Goal: Task Accomplishment & Management: Manage account settings

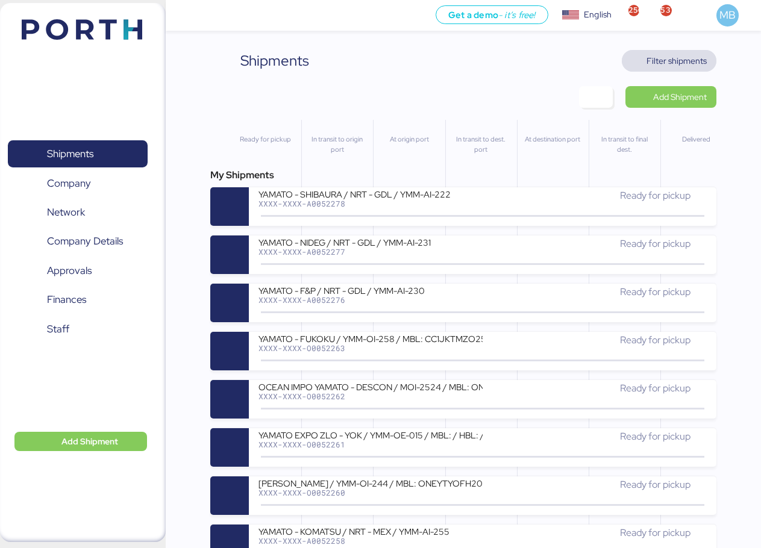
click at [692, 58] on span "Filter shipments" at bounding box center [676, 61] width 60 height 14
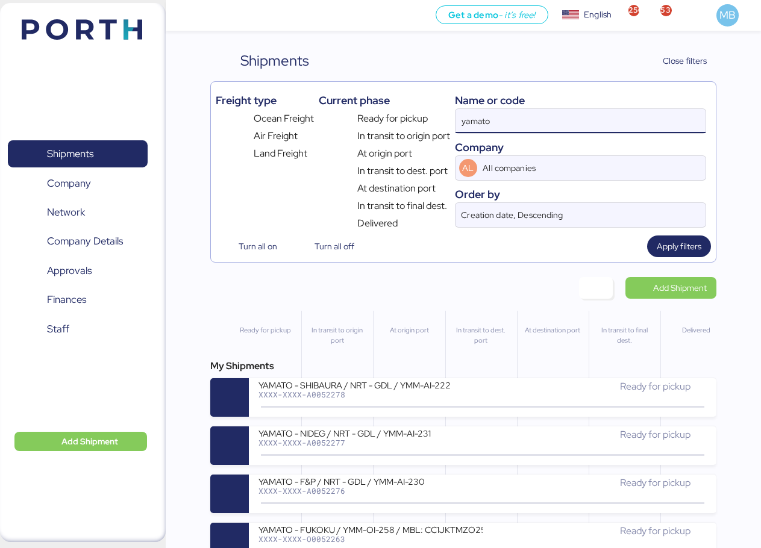
drag, startPoint x: 584, startPoint y: 114, endPoint x: 433, endPoint y: 114, distance: 151.2
click at [433, 114] on div "Freight type Ocean Freight Air Freight Land Freight Current phase Ready for pic…" at bounding box center [463, 159] width 495 height 144
paste input "O0052098"
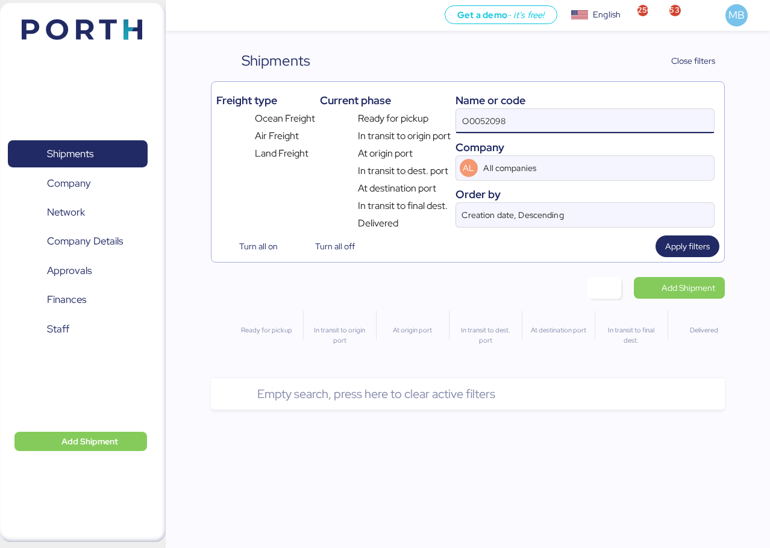
type input "O0052098"
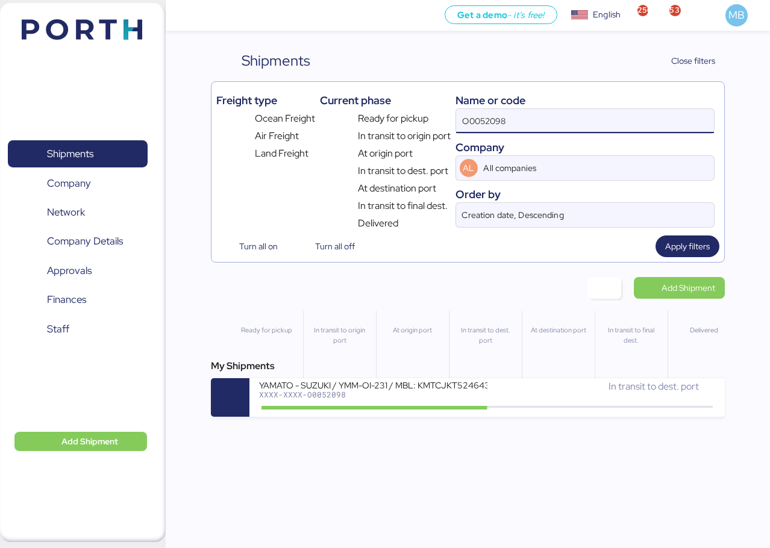
click at [471, 396] on div "XXXX-XXXX-O0052098" at bounding box center [373, 394] width 228 height 8
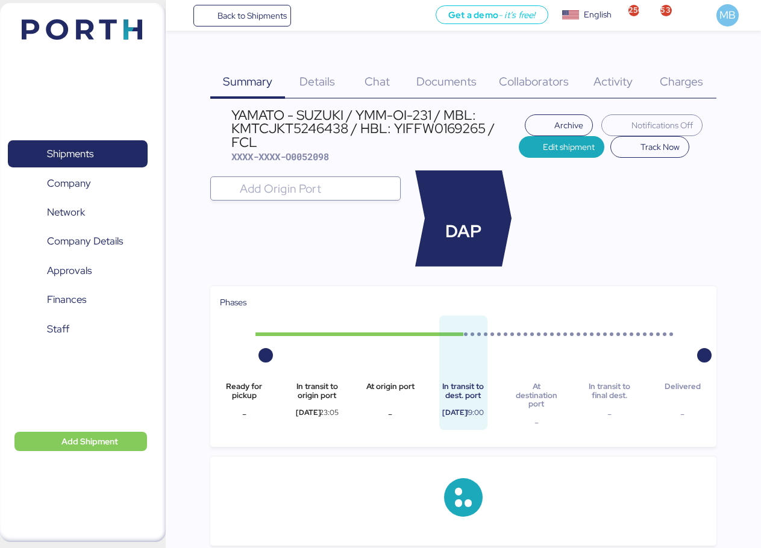
click at [684, 75] on span "Charges" at bounding box center [681, 81] width 43 height 16
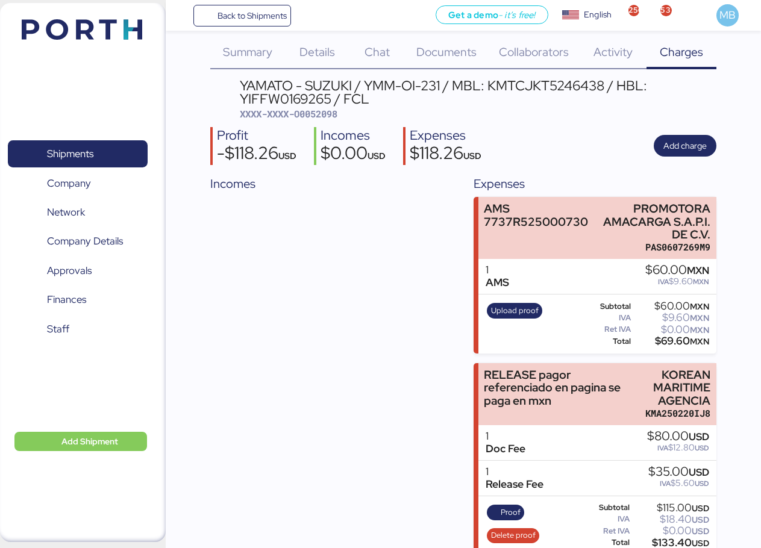
scroll to position [46, 0]
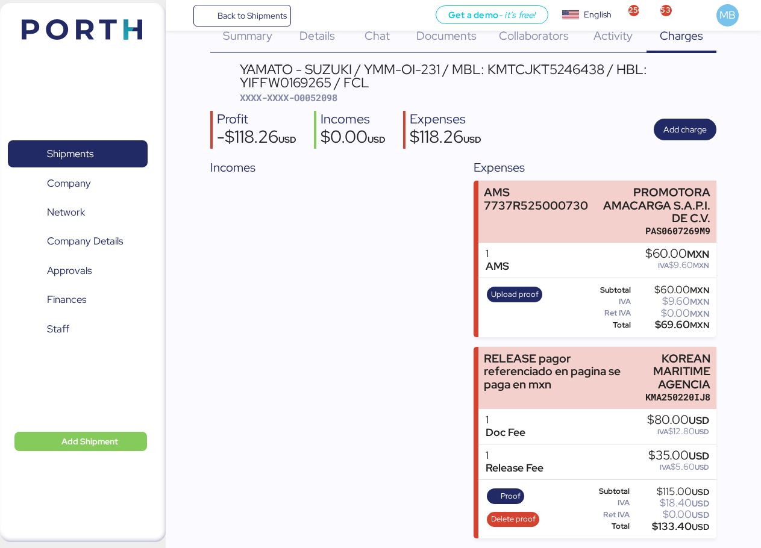
click at [93, 150] on span "Shipments" at bounding box center [70, 153] width 46 height 17
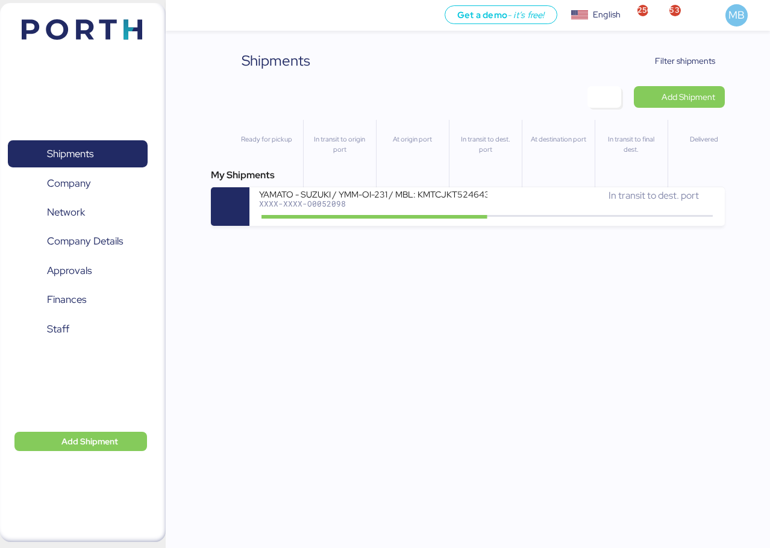
click at [704, 52] on span "Filter shipments" at bounding box center [677, 61] width 95 height 22
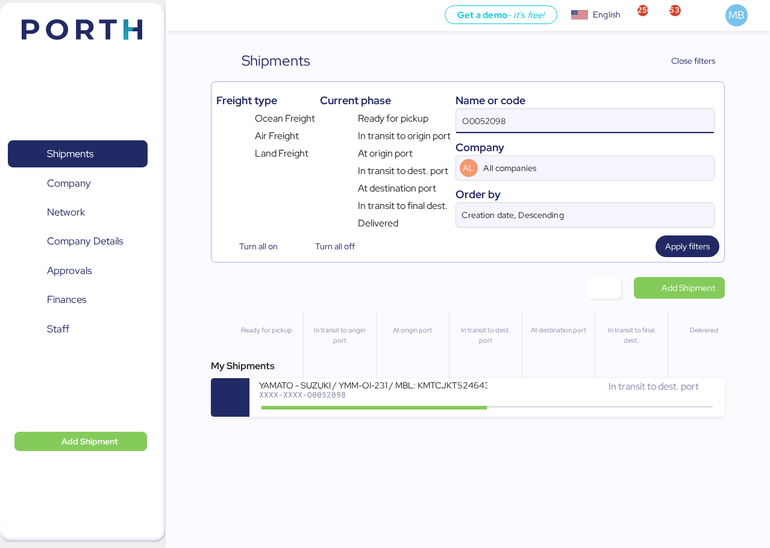
drag, startPoint x: 545, startPoint y: 113, endPoint x: 435, endPoint y: 113, distance: 109.6
click at [436, 113] on div "Freight type Ocean Freight Air Freight Land Freight Current phase Ready for pic…" at bounding box center [467, 159] width 503 height 144
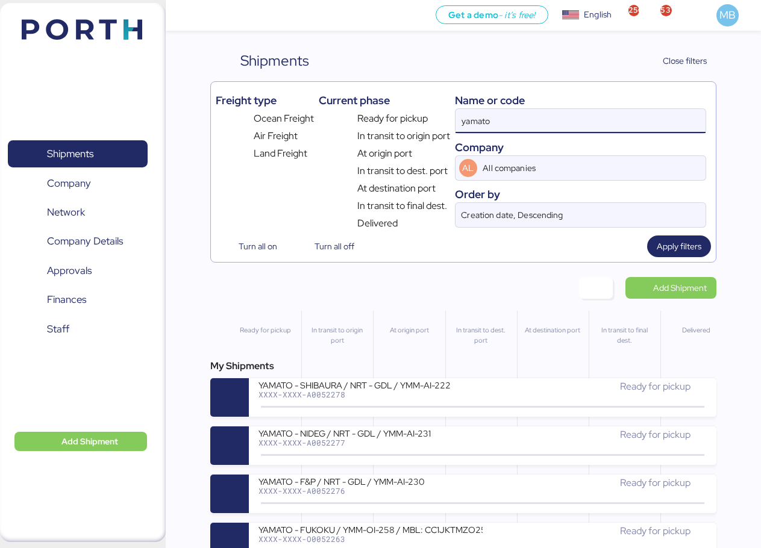
drag, startPoint x: 522, startPoint y: 119, endPoint x: 416, endPoint y: 108, distance: 106.0
click at [427, 109] on div "Freight type Ocean Freight Air Freight Land Freight Current phase Ready for pic…" at bounding box center [463, 159] width 495 height 144
paste input "O0052098"
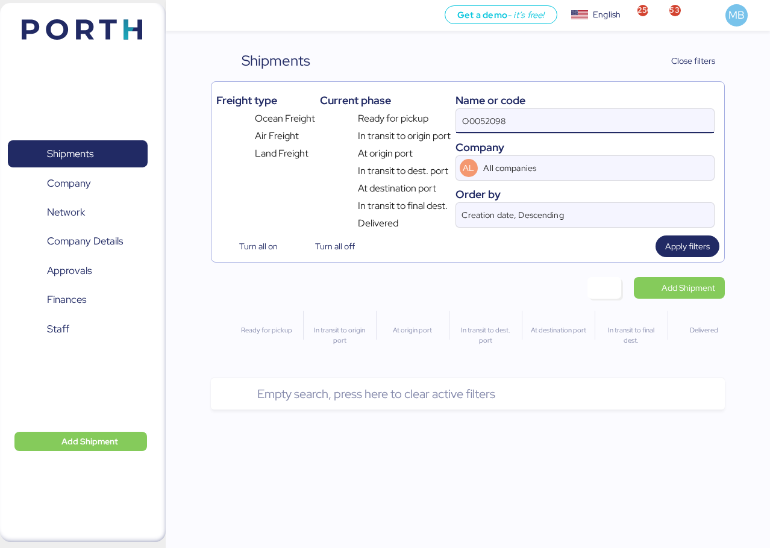
click at [549, 102] on div "Name or code" at bounding box center [584, 100] width 259 height 16
click at [545, 123] on input "O0052098" at bounding box center [585, 121] width 258 height 24
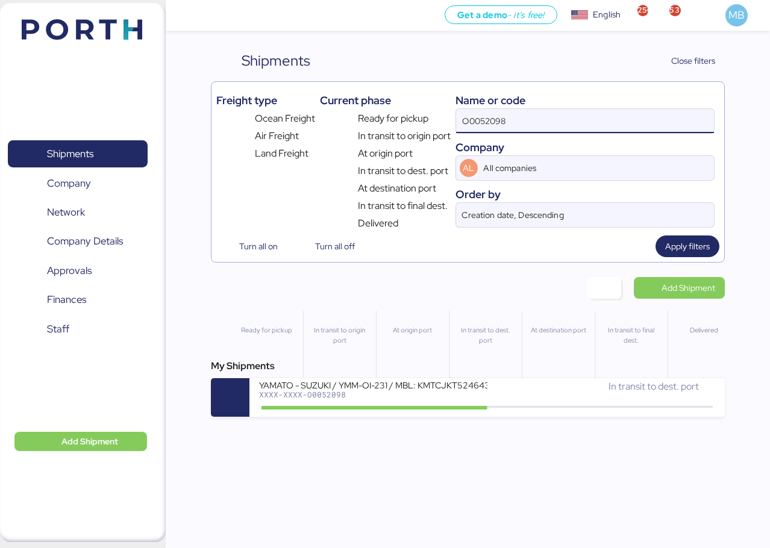
drag, startPoint x: 575, startPoint y: 110, endPoint x: 427, endPoint y: 103, distance: 147.8
click at [427, 103] on div "Freight type Ocean Freight Air Freight Land Freight Current phase Ready for pic…" at bounding box center [467, 159] width 503 height 144
type input "yamato"
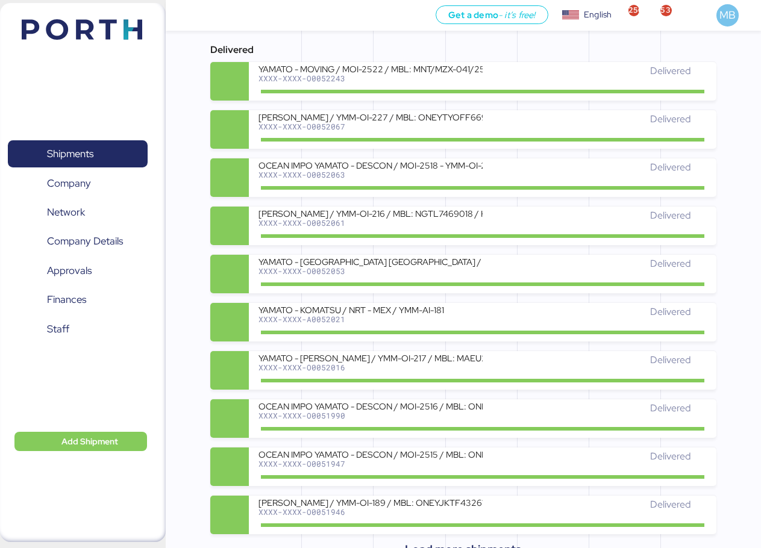
scroll to position [875, 0]
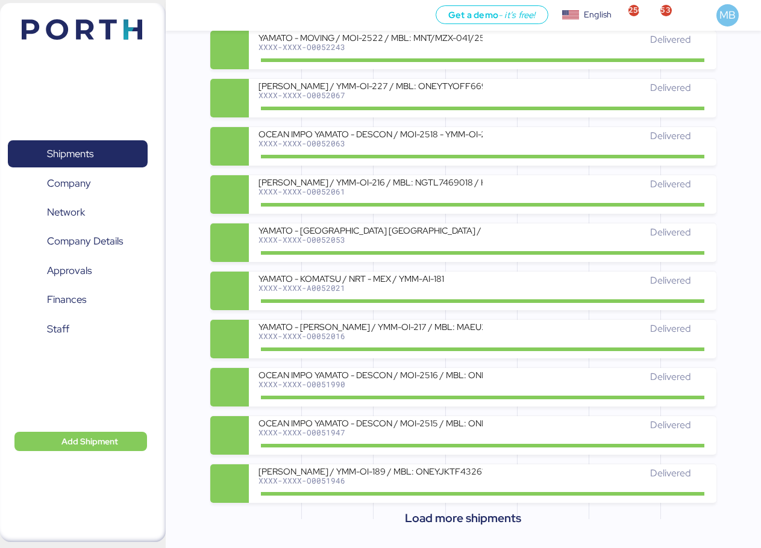
click at [494, 524] on span "Load more shipments" at bounding box center [463, 518] width 116 height 20
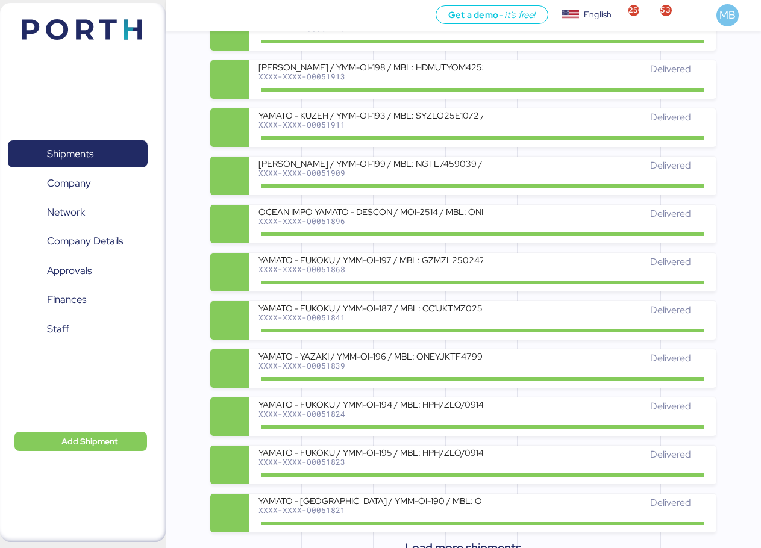
scroll to position [1357, 0]
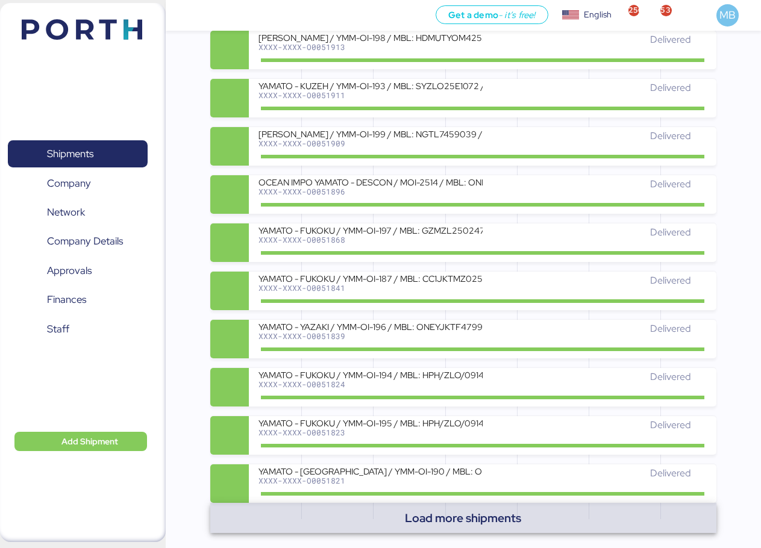
click at [490, 524] on span "Load more shipments" at bounding box center [463, 518] width 116 height 20
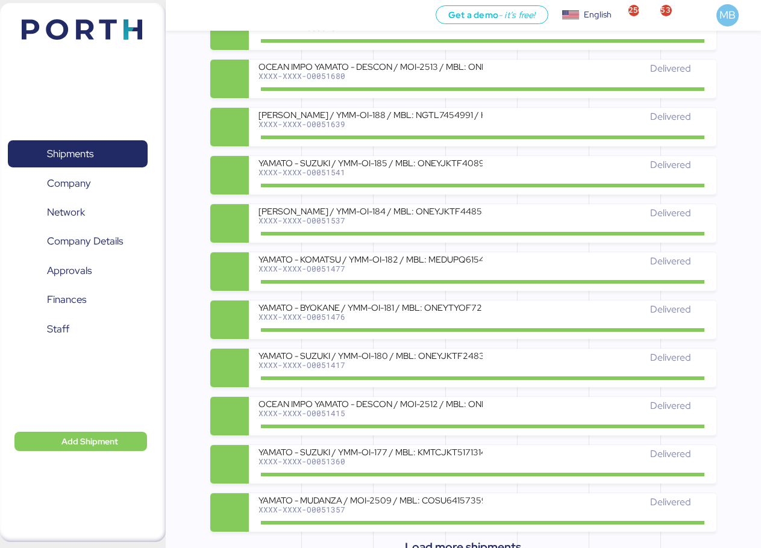
scroll to position [1839, 0]
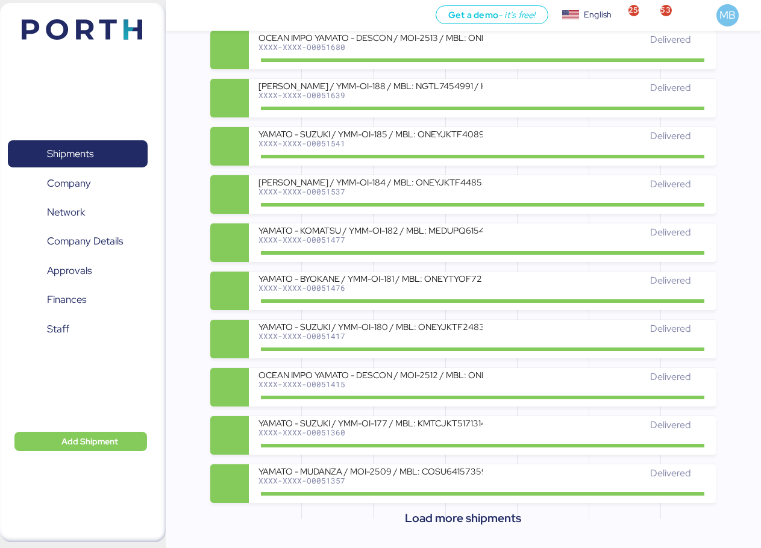
click at [494, 436] on div "Delivered" at bounding box center [595, 431] width 224 height 26
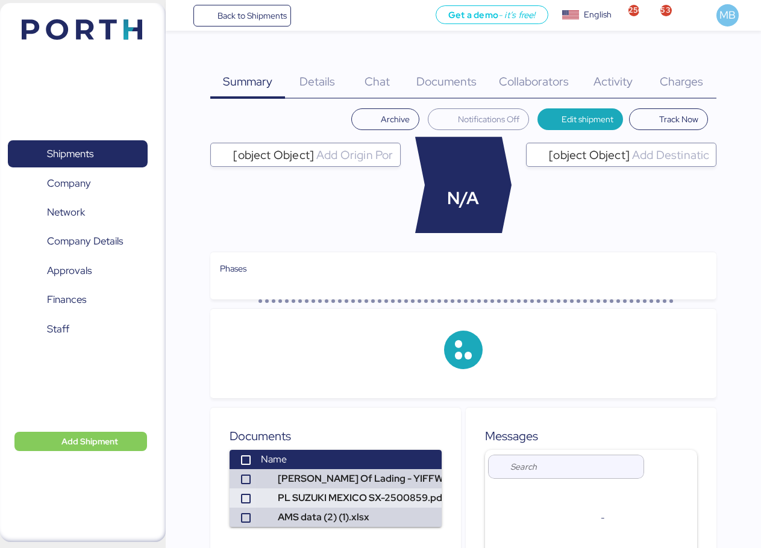
click at [687, 83] on span "Charges" at bounding box center [681, 81] width 43 height 16
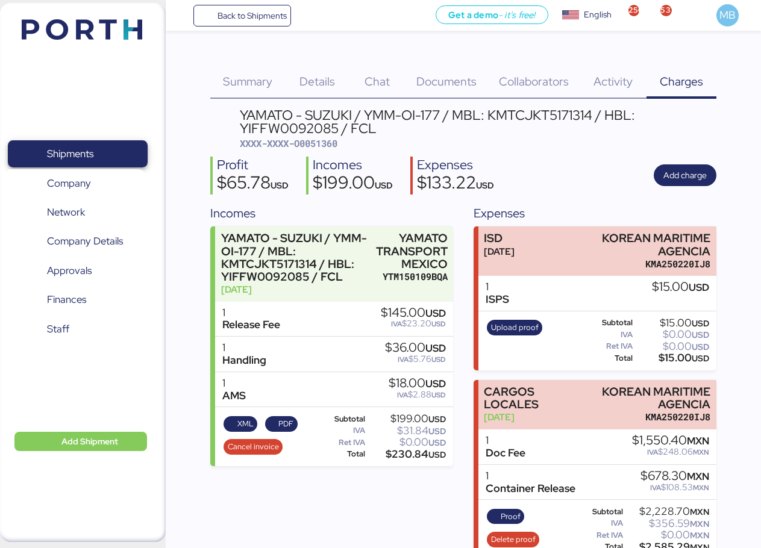
click at [102, 148] on span "Shipments" at bounding box center [78, 153] width 130 height 17
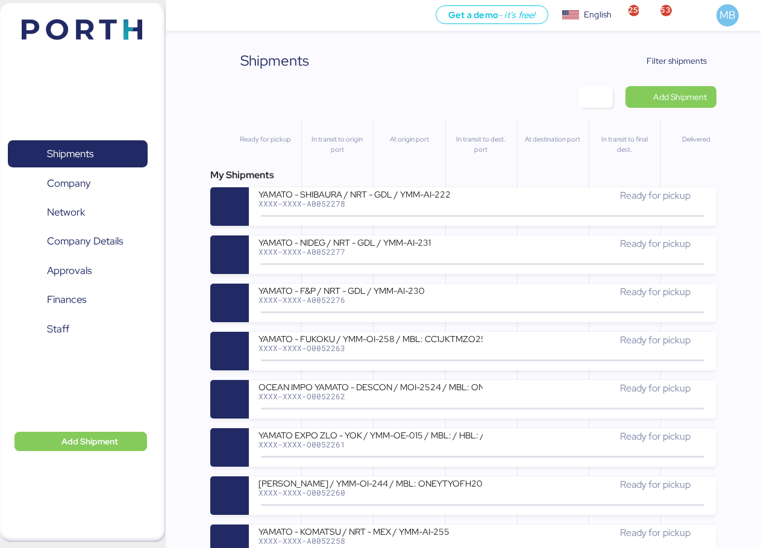
click at [696, 62] on span "Filter shipments" at bounding box center [676, 61] width 60 height 14
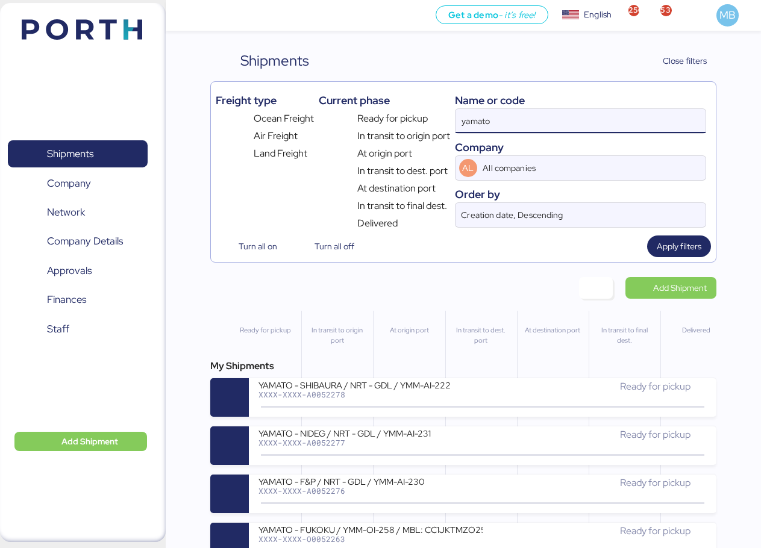
drag, startPoint x: 566, startPoint y: 124, endPoint x: 457, endPoint y: 124, distance: 109.0
click at [457, 124] on input "yamato" at bounding box center [580, 121] width 250 height 24
paste input "O0052098"
type input "O0052098"
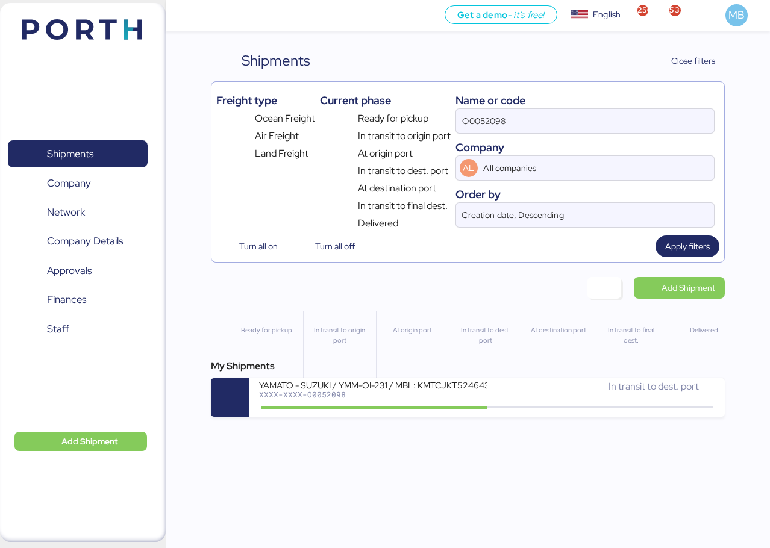
click at [471, 395] on div "XXXX-XXXX-O0052098" at bounding box center [373, 394] width 228 height 8
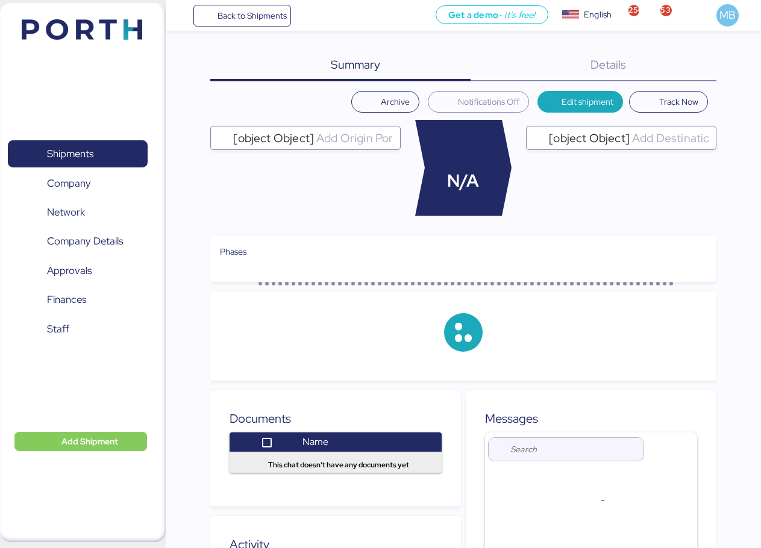
click at [693, 72] on div "Details 0" at bounding box center [594, 65] width 246 height 31
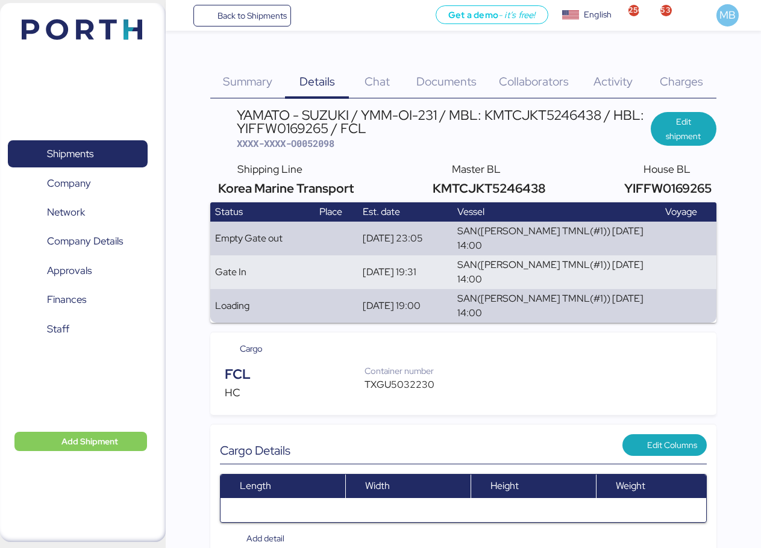
click at [681, 80] on span "Charges" at bounding box center [681, 81] width 43 height 16
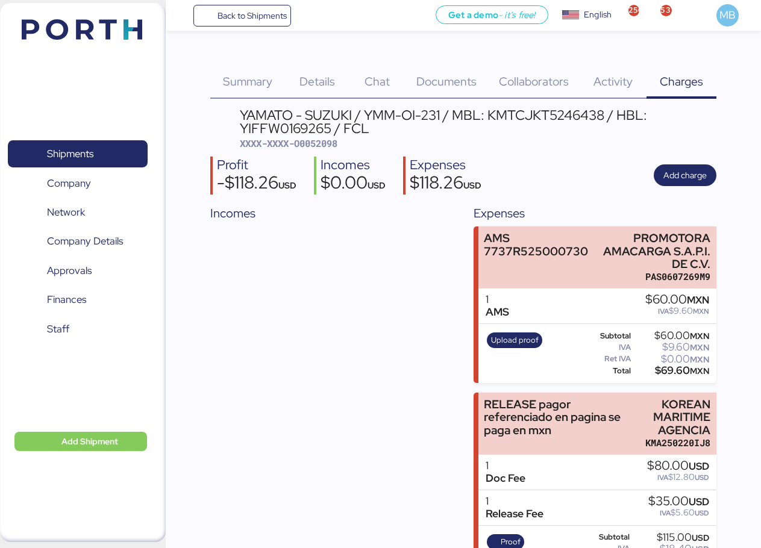
click at [687, 169] on span "Add charge" at bounding box center [684, 175] width 43 height 14
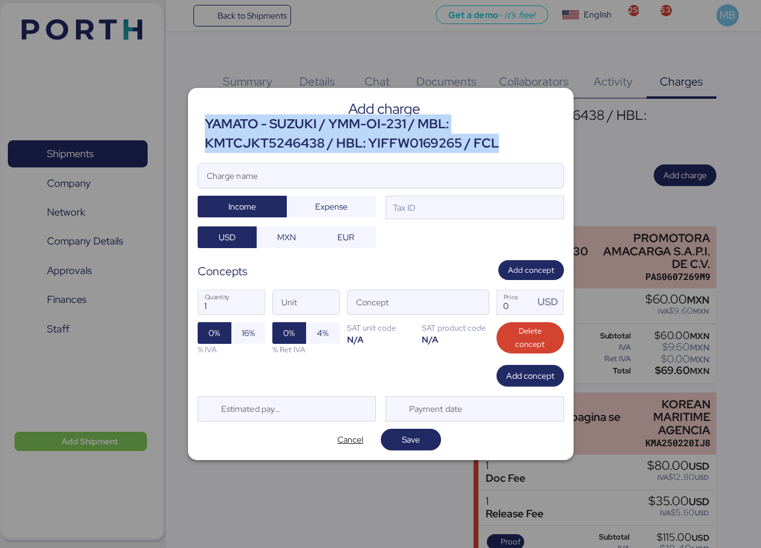
drag, startPoint x: 504, startPoint y: 143, endPoint x: 206, endPoint y: 125, distance: 298.8
click at [206, 125] on div "YAMATO - SUZUKI / YMM-OI-231 / MBL: KMTCJKT5246438 / HBL: YIFFW0169265 / FCL" at bounding box center [384, 133] width 359 height 39
copy div "YAMATO - SUZUKI / YMM-OI-231 / MBL: KMTCJKT5246438 / HBL: YIFFW0169265 / FCL"
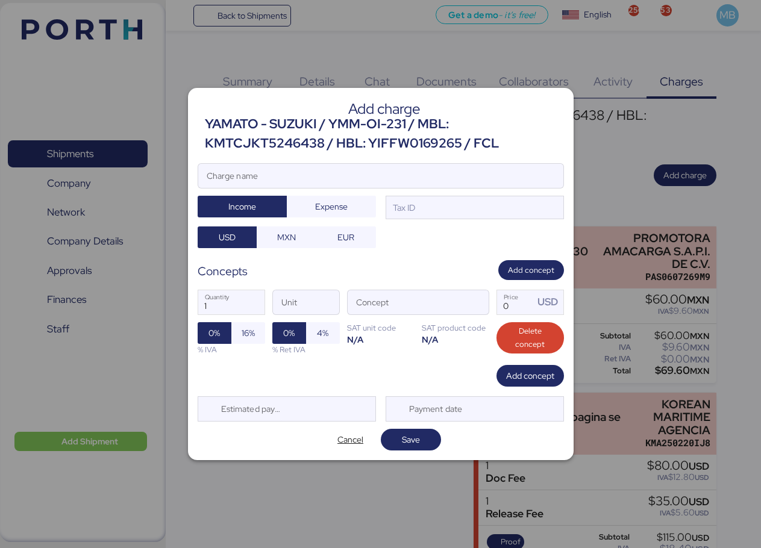
click at [354, 174] on input "Charge name" at bounding box center [380, 176] width 365 height 24
paste input "YAMATO - SUZUKI / YMM-OI-231 / MBL: KMTCJKT5246438 / HBL: YIFFW0169265 / FCL"
type input "YAMATO - SUZUKI / YMM-OI-231 / MBL: KMTCJKT5246438 / HBL: YIFFW0169265 / FCL"
click at [412, 195] on div at bounding box center [380, 194] width 365 height 12
click at [412, 188] on input "YAMATO - SUZUKI / YMM-OI-231 / MBL: KMTCJKT5246438 / HBL: YIFFW0169265 / FCL" at bounding box center [380, 176] width 365 height 24
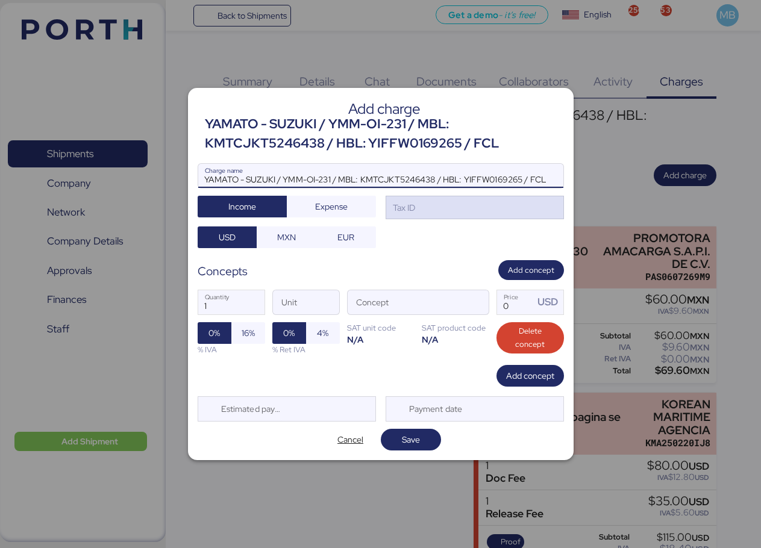
click at [414, 205] on div "Tax ID" at bounding box center [403, 207] width 25 height 13
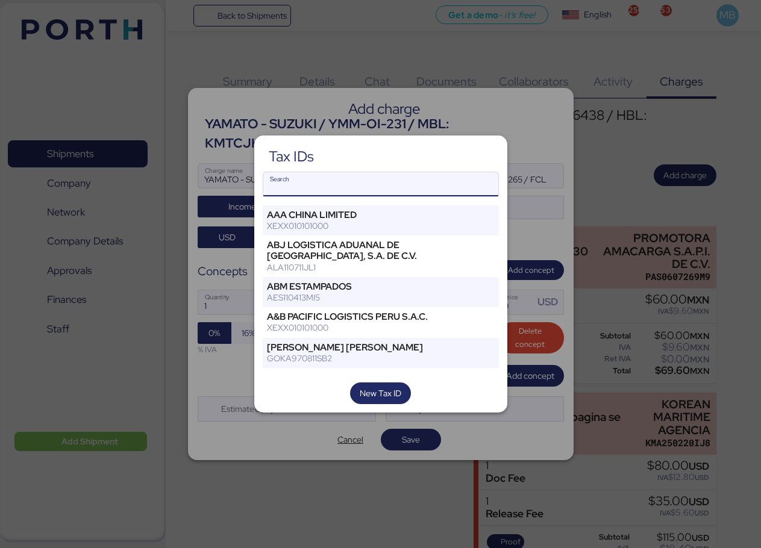
click at [352, 187] on input "Search" at bounding box center [380, 184] width 235 height 24
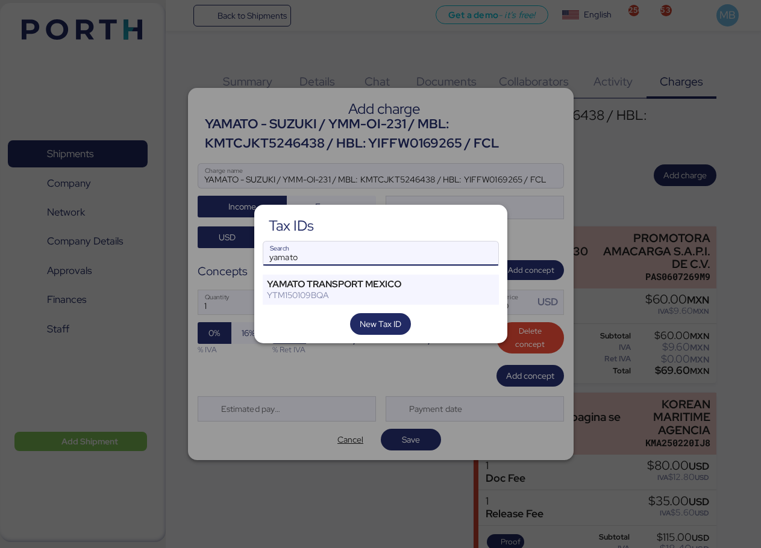
type input "yamato"
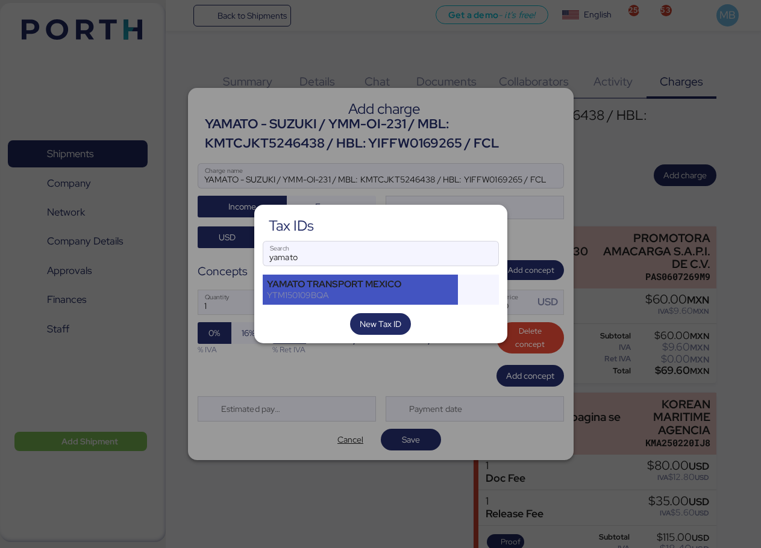
click at [361, 281] on div "YAMATO TRANSPORT MEXICO" at bounding box center [360, 284] width 187 height 11
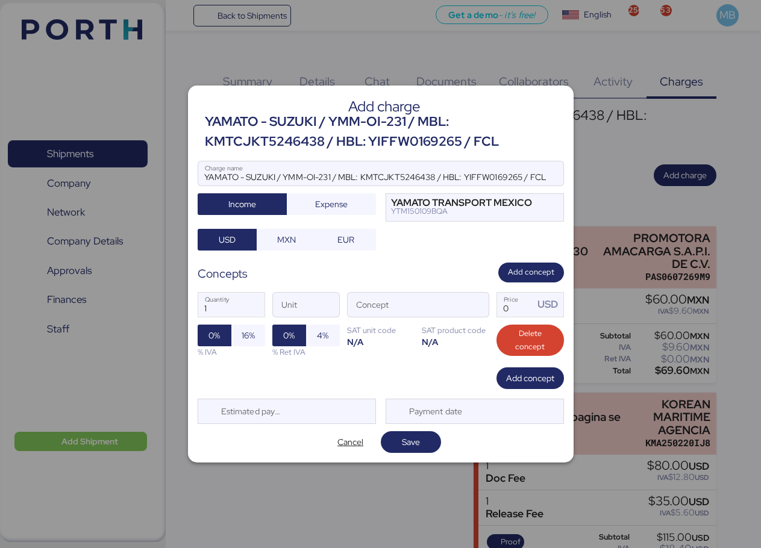
click at [478, 308] on span "button" at bounding box center [475, 307] width 25 height 25
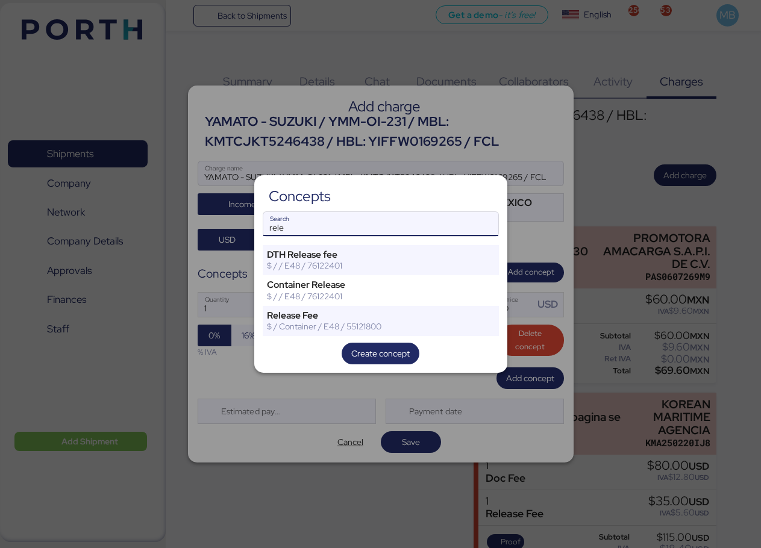
type input "rele"
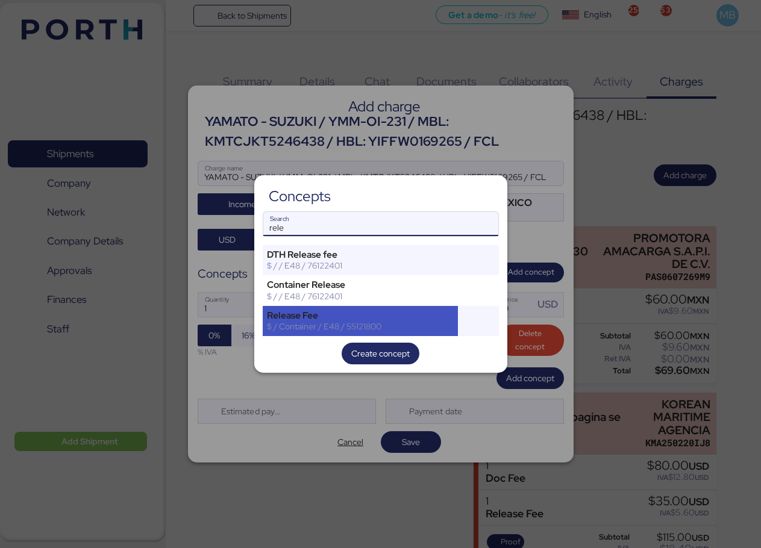
click at [361, 323] on div "$ / Container / E48 / 55121800" at bounding box center [360, 326] width 187 height 11
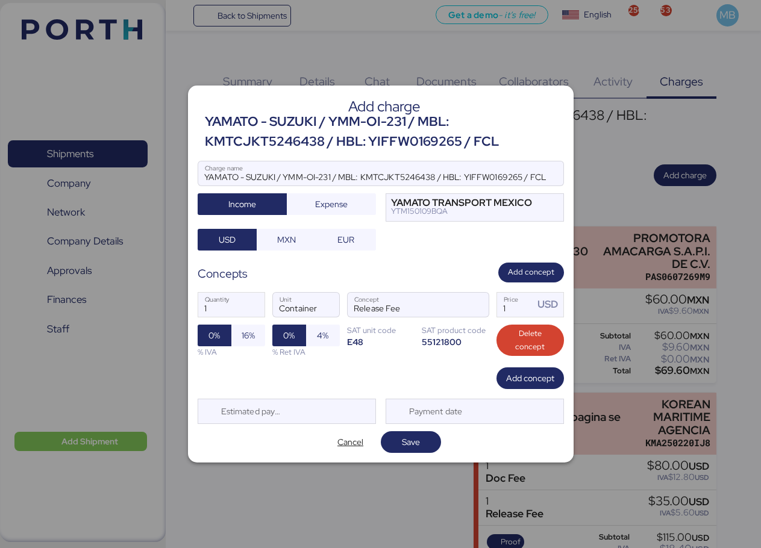
click at [248, 337] on span "16%" at bounding box center [248, 335] width 13 height 14
click at [503, 307] on input "1" at bounding box center [515, 305] width 37 height 24
drag, startPoint x: 510, startPoint y: 304, endPoint x: 475, endPoint y: 303, distance: 34.4
click at [475, 303] on div "1 Quantity Container Unit Release Fee Concept 1 Price USD 0% 16% % IVA 0% 4% % …" at bounding box center [381, 325] width 366 height 85
type input "145"
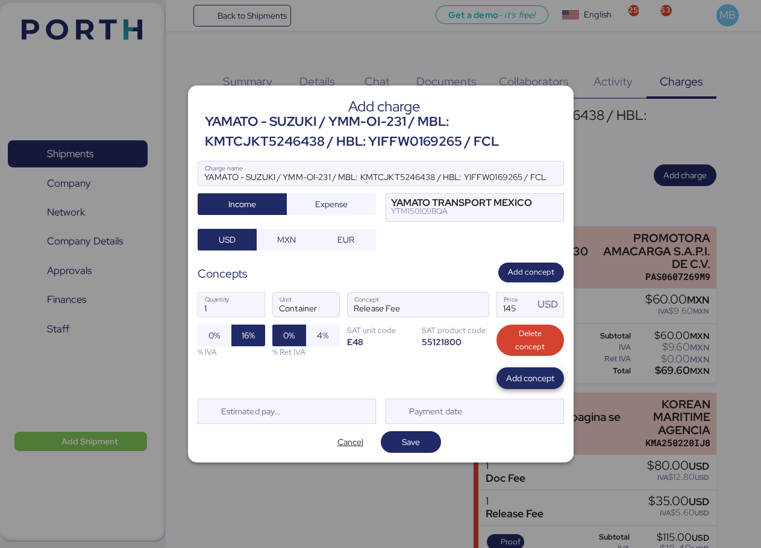
click at [525, 375] on span "Add concept" at bounding box center [530, 378] width 48 height 14
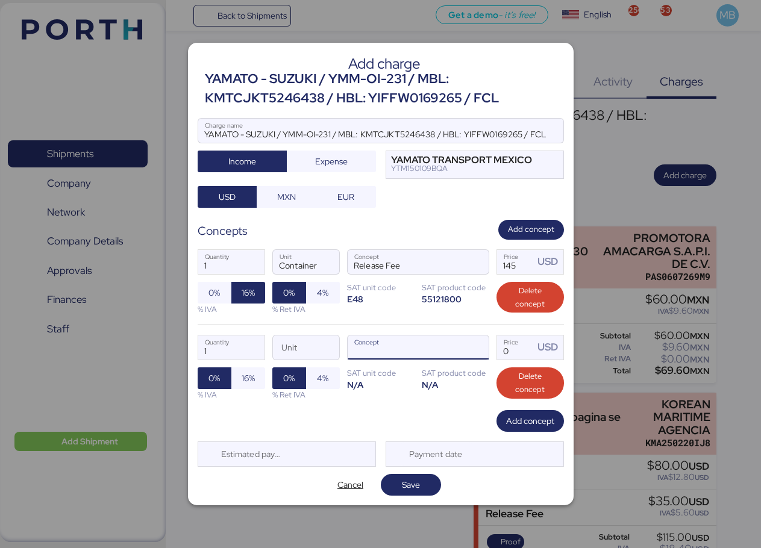
click at [481, 345] on span "button" at bounding box center [475, 350] width 25 height 25
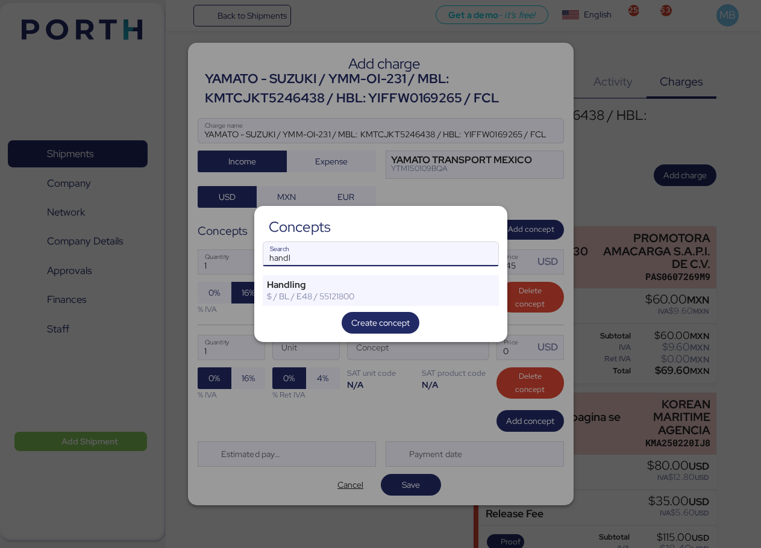
type input "handl"
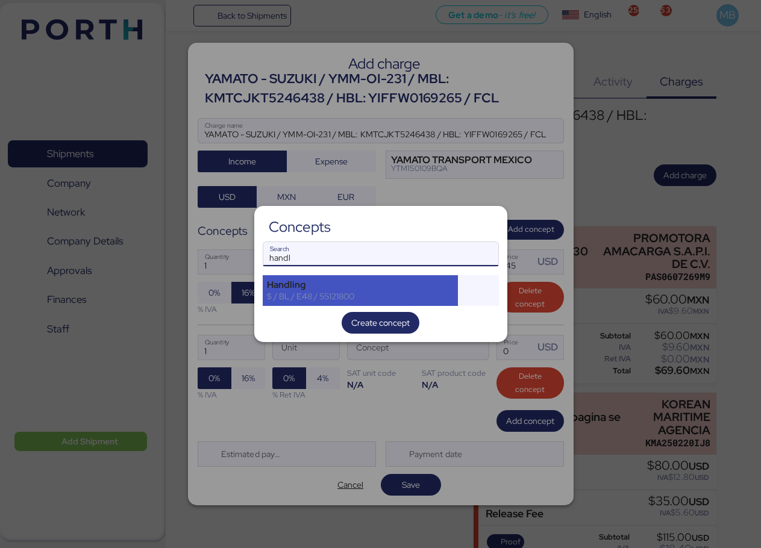
click at [316, 292] on div "$ / BL / E48 / 55121800" at bounding box center [360, 296] width 187 height 11
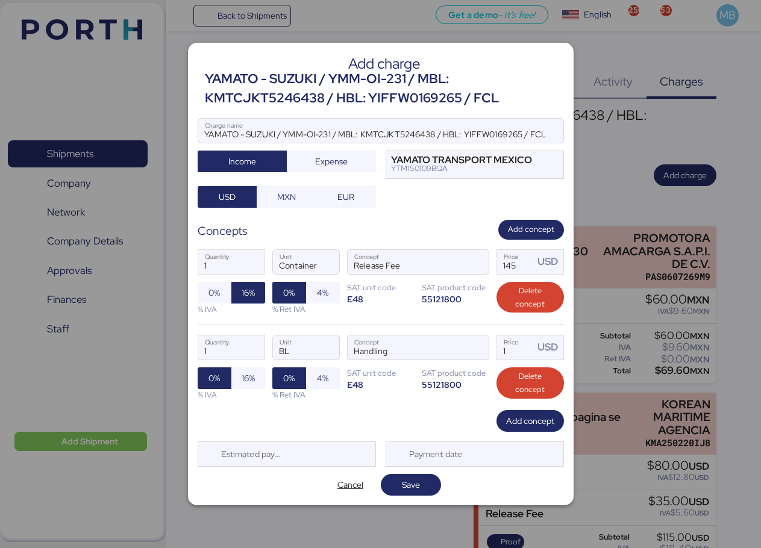
click at [250, 370] on span "16%" at bounding box center [248, 378] width 14 height 17
drag, startPoint x: 519, startPoint y: 346, endPoint x: 484, endPoint y: 345, distance: 34.9
click at [484, 345] on div "1 Quantity BL Unit Handling Concept 1 Price USD 0% 16% % IVA 0% 4% % Ret IVA SA…" at bounding box center [381, 368] width 366 height 86
type input "36"
click at [531, 421] on span "Add concept" at bounding box center [530, 421] width 48 height 14
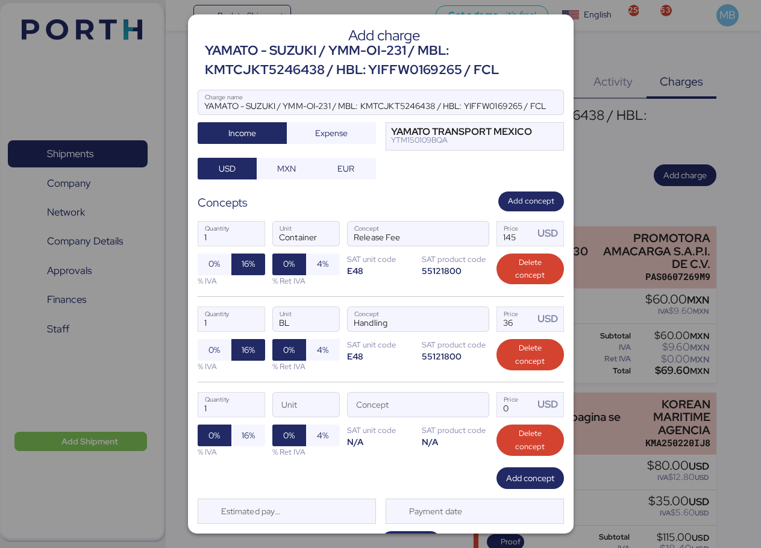
click at [473, 402] on span "button" at bounding box center [475, 407] width 25 height 25
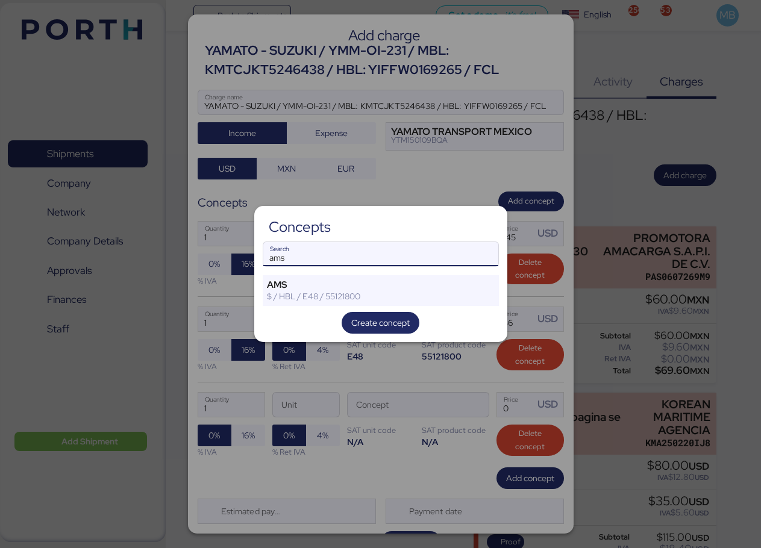
type input "ams"
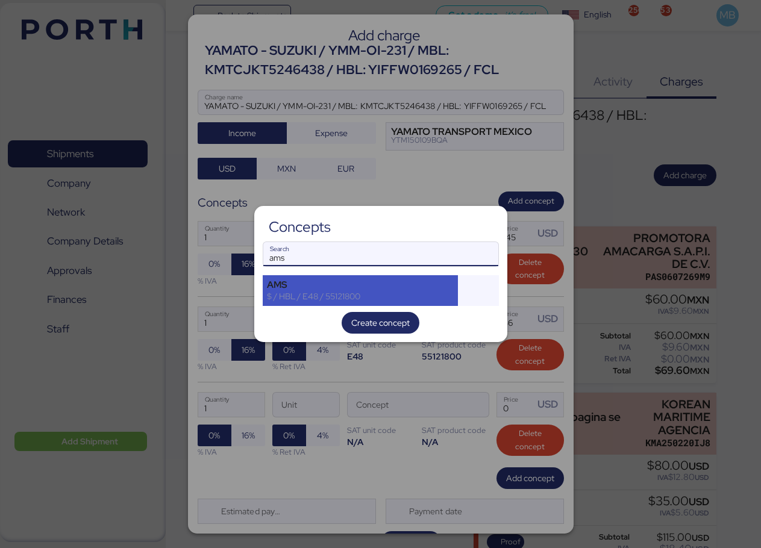
click at [348, 283] on div "AMS" at bounding box center [360, 285] width 187 height 11
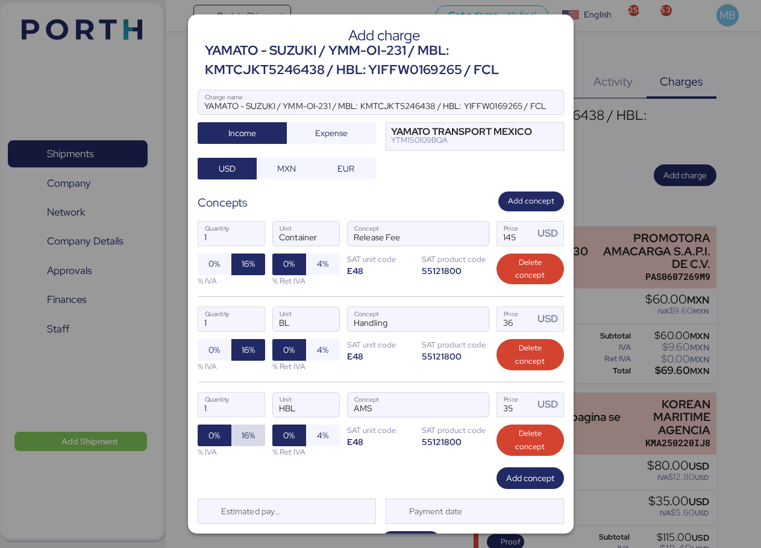
click at [239, 436] on span "16%" at bounding box center [248, 436] width 34 height 22
drag, startPoint x: 511, startPoint y: 406, endPoint x: 466, endPoint y: 404, distance: 45.8
click at [466, 404] on div "1 Quantity HBL Unit AMS Concept 35 Price USD 0% 16% % IVA 0% 4% % Ret IVA SAT u…" at bounding box center [381, 425] width 366 height 86
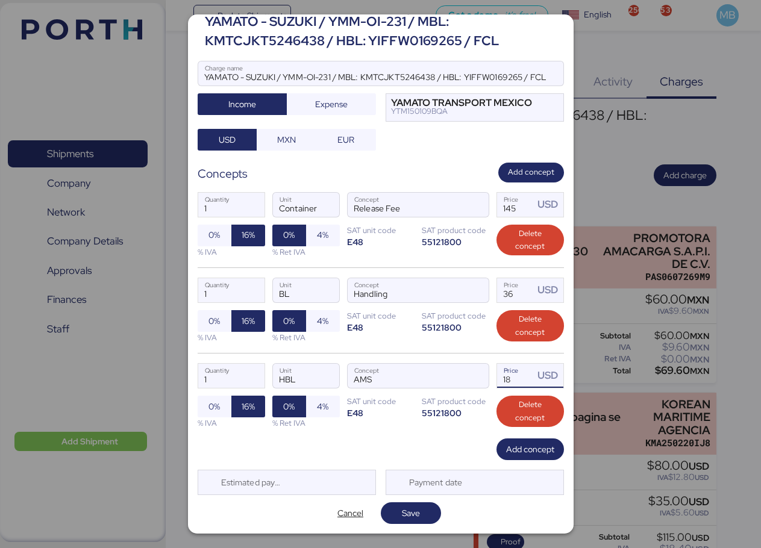
type input "18"
click at [423, 510] on span "Save" at bounding box center [410, 513] width 41 height 17
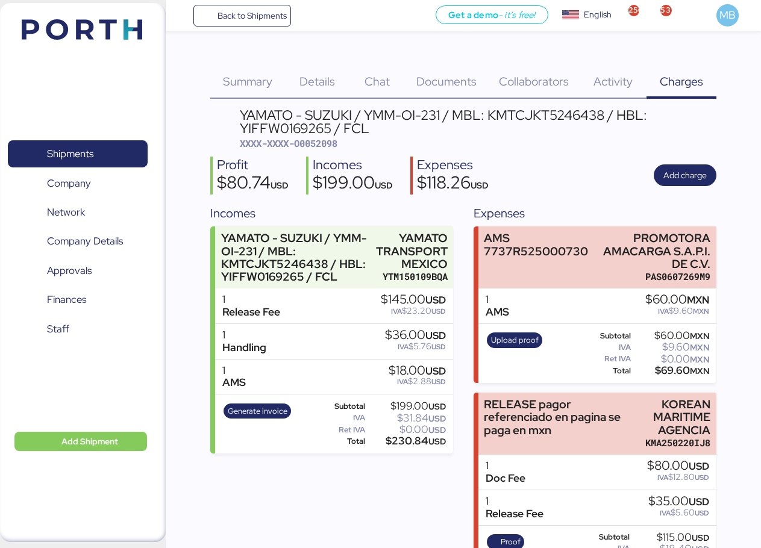
click at [242, 83] on span "Summary" at bounding box center [247, 81] width 49 height 16
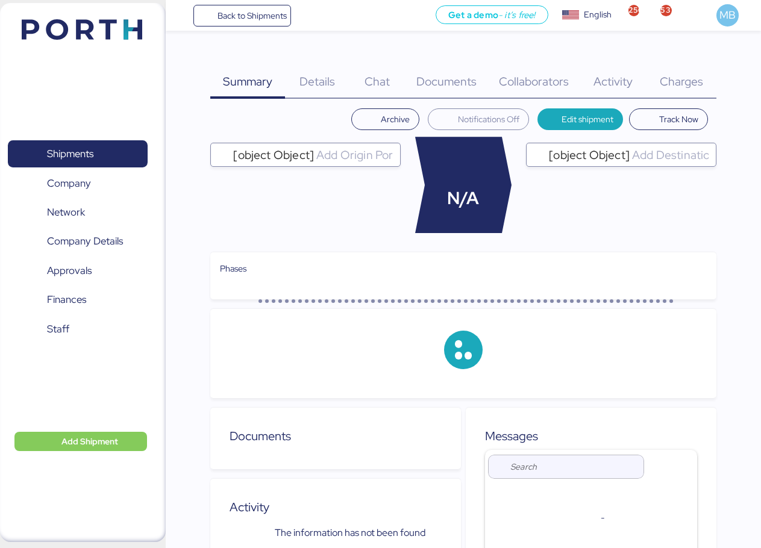
click at [63, 152] on span "Shipments" at bounding box center [70, 153] width 46 height 17
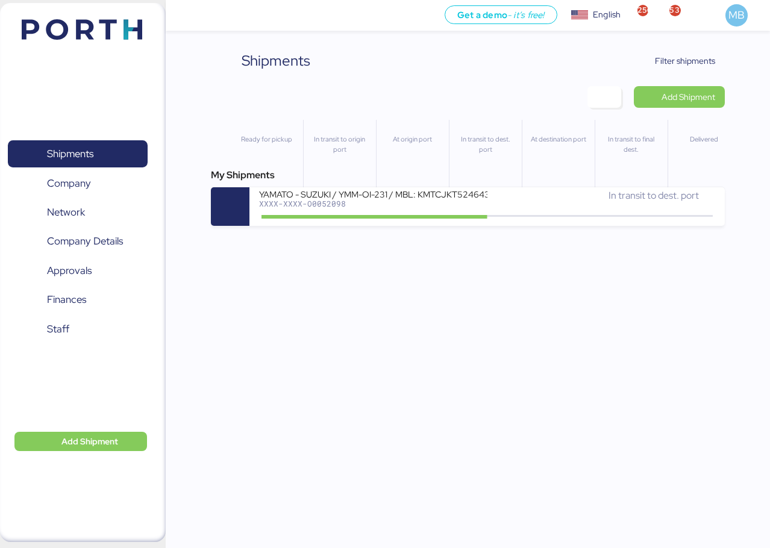
click at [704, 61] on span "Filter shipments" at bounding box center [685, 61] width 60 height 14
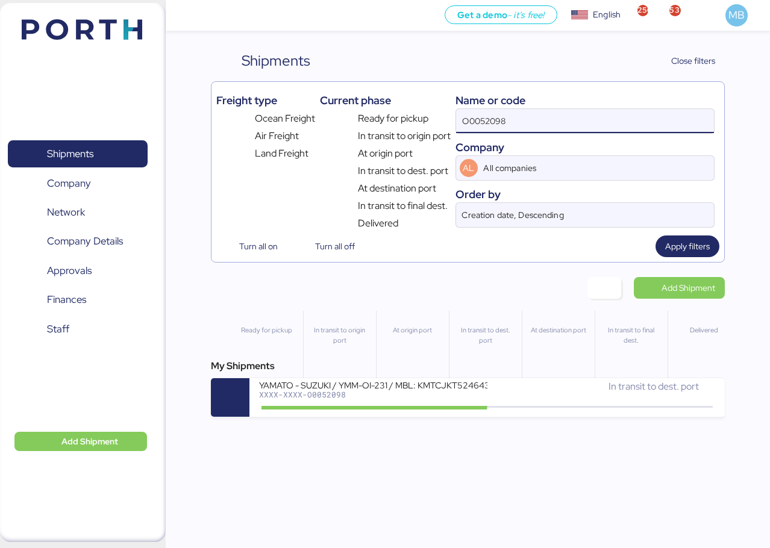
drag, startPoint x: 560, startPoint y: 122, endPoint x: 446, endPoint y: 104, distance: 115.8
click at [446, 104] on div "Freight type Ocean Freight Air Freight Land Freight Current phase Ready for pic…" at bounding box center [467, 159] width 503 height 144
paste input "O0052126"
type input "O0052126"
click at [424, 393] on div "XXXX-XXXX-O0052126" at bounding box center [373, 394] width 228 height 8
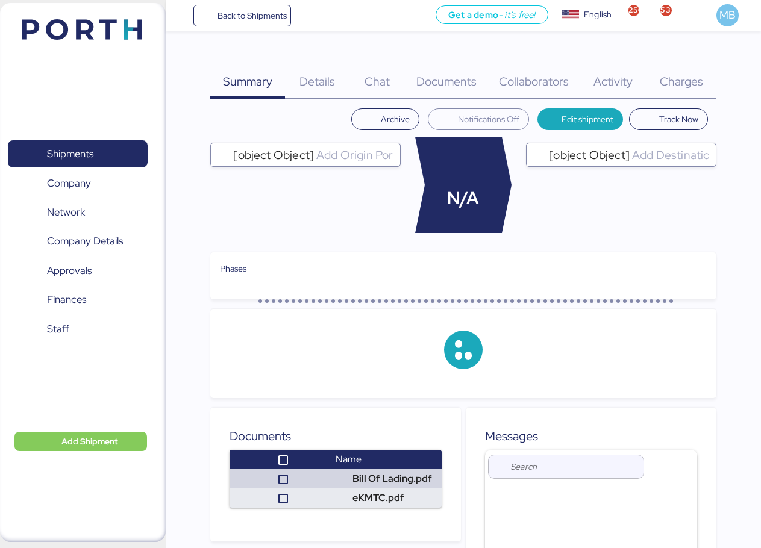
click at [700, 71] on div "Charges 0" at bounding box center [681, 74] width 70 height 49
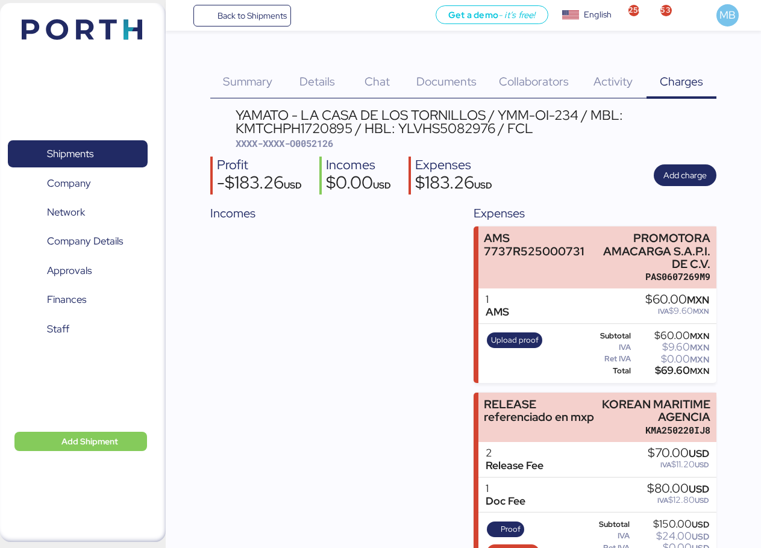
click at [337, 78] on div "Details 0" at bounding box center [317, 74] width 64 height 49
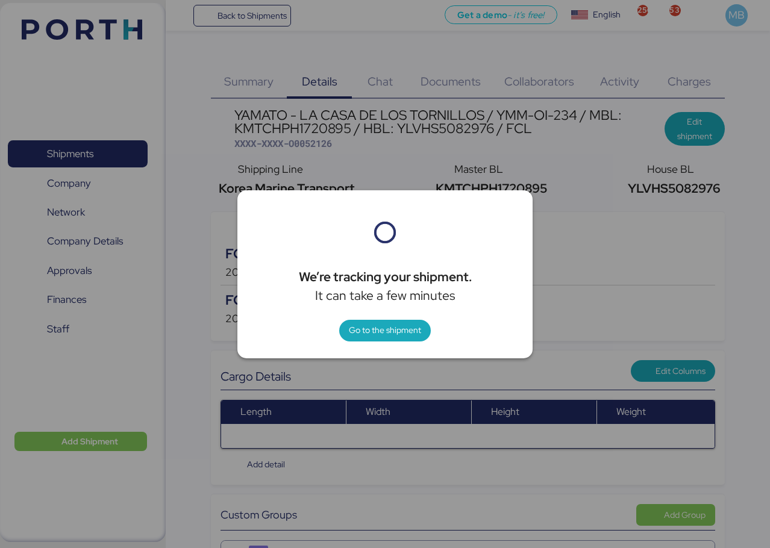
click at [412, 327] on span "Go to the shipment" at bounding box center [385, 330] width 72 height 14
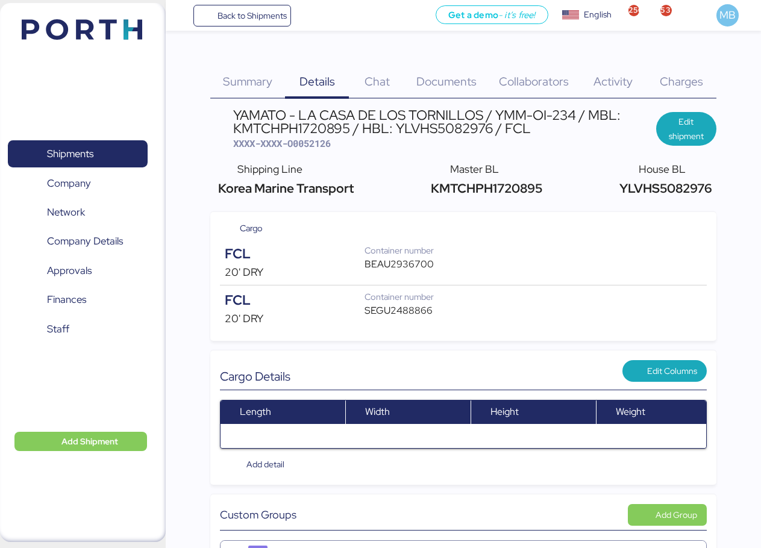
click at [689, 83] on span "Charges" at bounding box center [681, 81] width 43 height 16
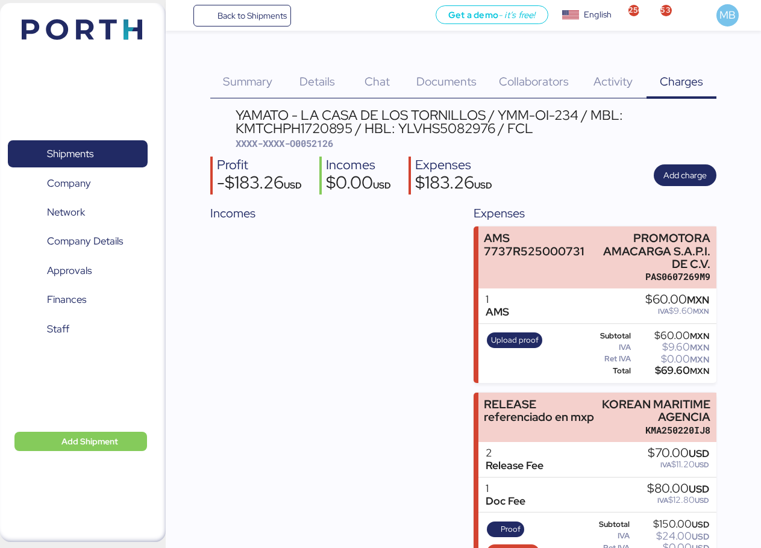
click at [692, 181] on span "Add charge" at bounding box center [684, 175] width 43 height 14
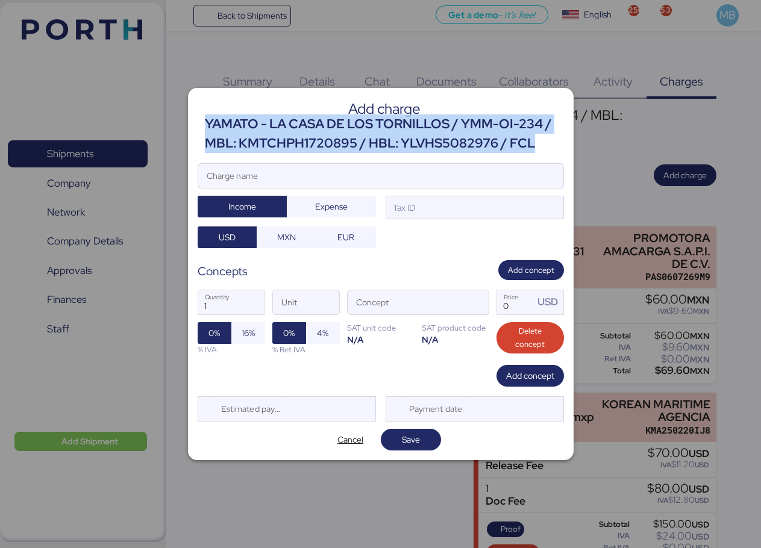
drag, startPoint x: 539, startPoint y: 146, endPoint x: 204, endPoint y: 117, distance: 335.6
click at [205, 117] on div "YAMATO - LA CASA DE LOS TORNILLOS / YMM-OI-234 / MBL: KMTCHPH1720895 / HBL: YLV…" at bounding box center [384, 133] width 359 height 39
copy div "YAMATO - LA CASA DE LOS TORNILLOS / YMM-OI-234 / MBL: KMTCHPH1720895 / HBL: YLV…"
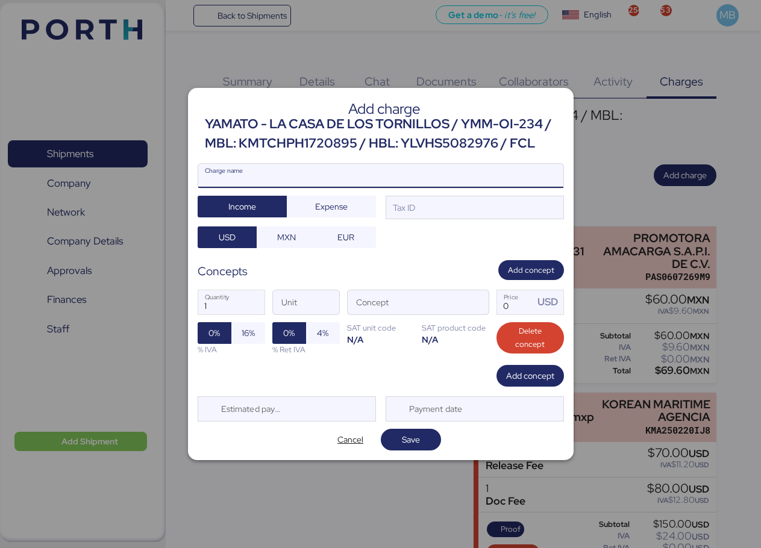
click at [319, 182] on input "Charge name" at bounding box center [380, 176] width 365 height 24
paste input "YAMATO - LA CASA DE LOS TORNILLOS / YMM-OI-234 / MBL: KMTCHPH1720895 / HBL: YLV…"
type input "YAMATO - LA CASA DE LOS TORNILLOS / YMM-OI-234 / MBL: KMTCHPH1720895 / HBL: YLV…"
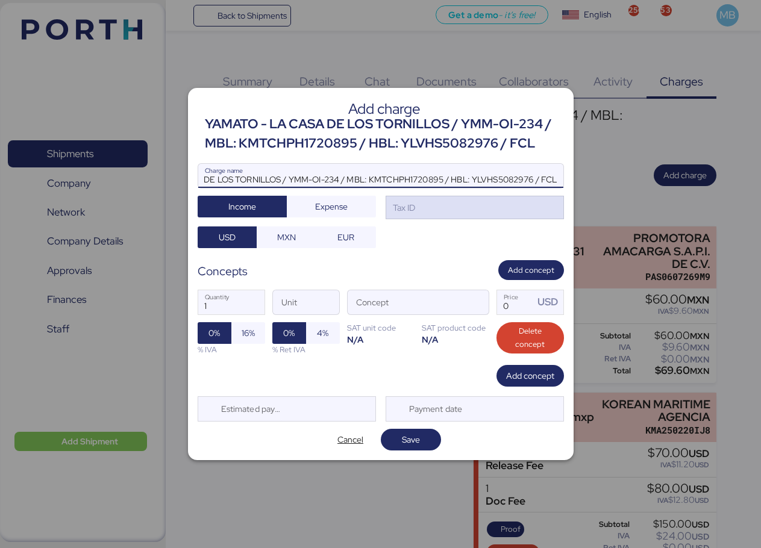
click at [446, 217] on div "Tax ID" at bounding box center [475, 208] width 178 height 24
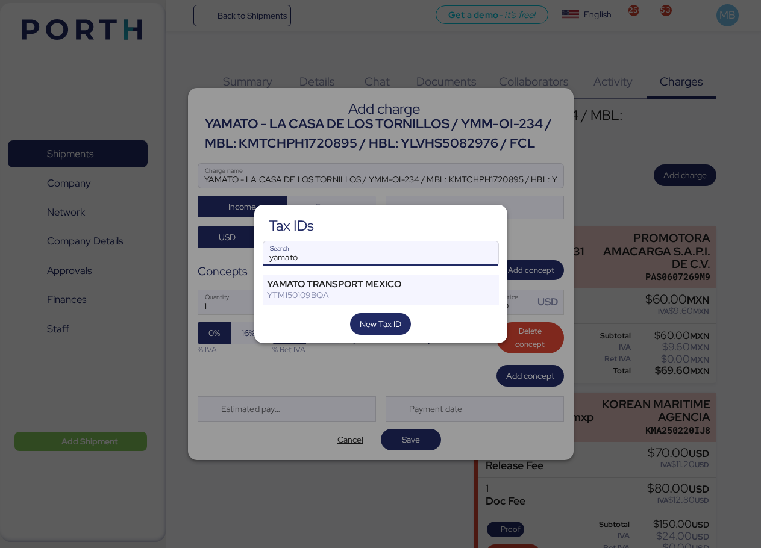
type input "yamato"
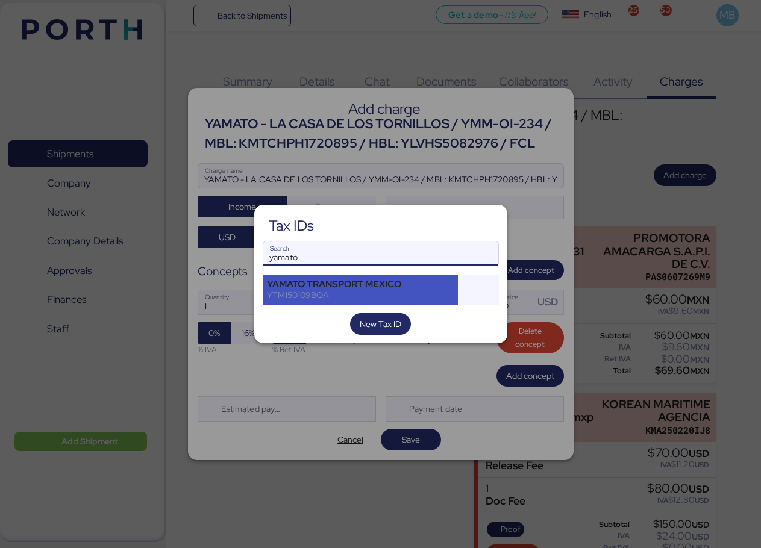
click at [383, 291] on div "YTM150109BQA" at bounding box center [360, 295] width 187 height 11
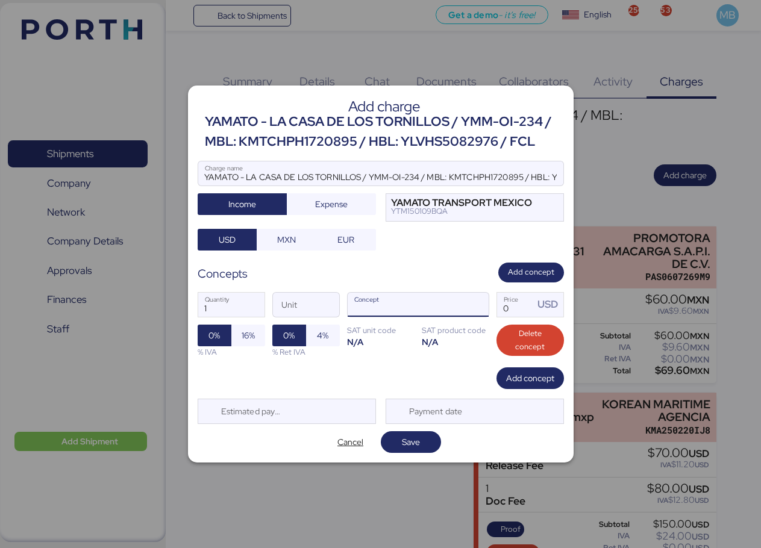
click at [478, 299] on span "button" at bounding box center [475, 307] width 25 height 25
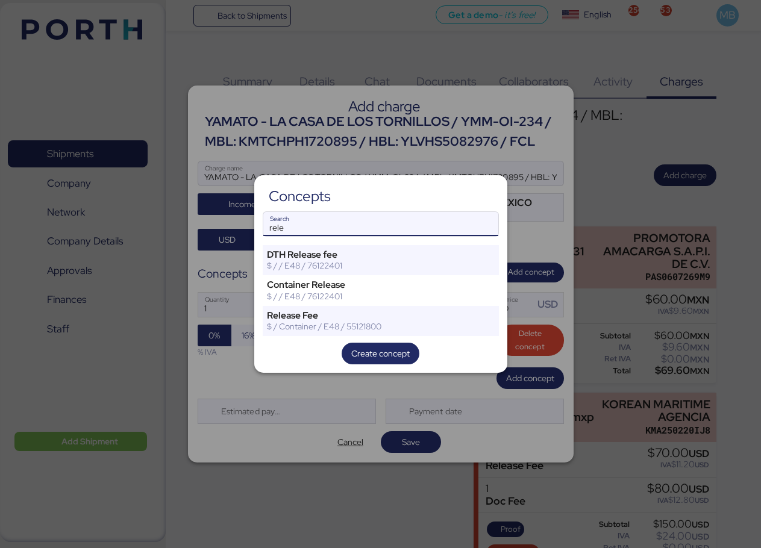
type input "rele"
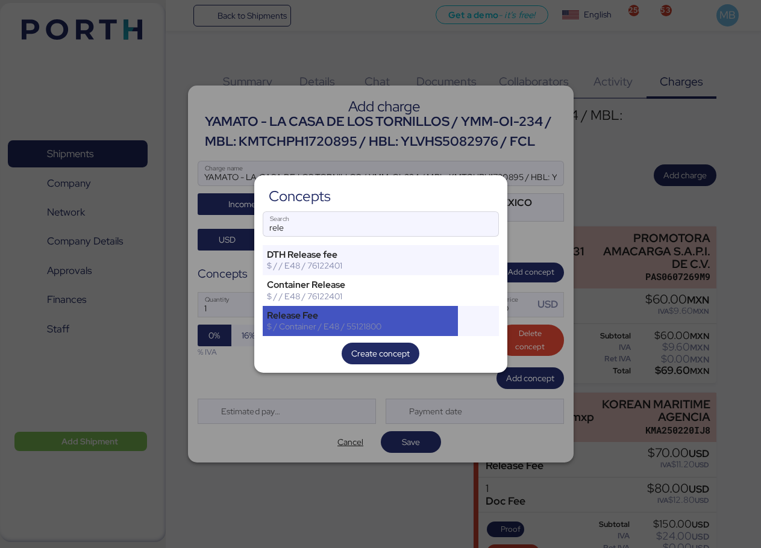
click at [341, 319] on div "Release Fee" at bounding box center [360, 315] width 187 height 11
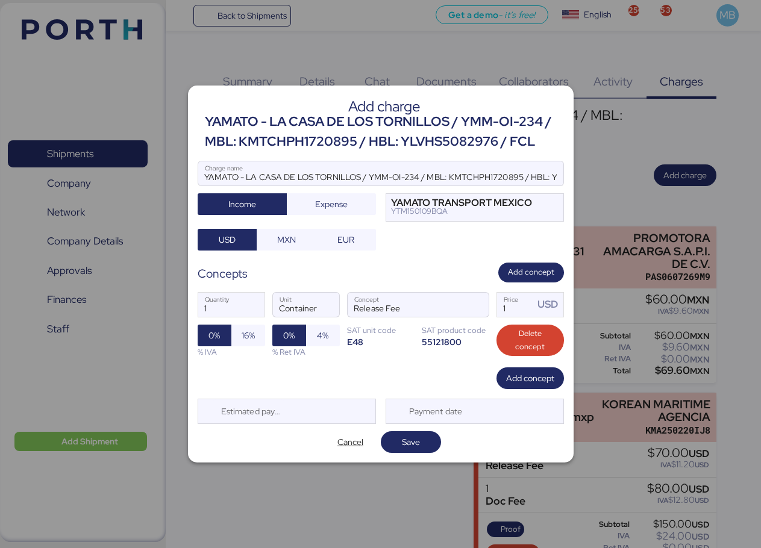
click at [247, 334] on span "16%" at bounding box center [248, 335] width 13 height 14
click at [198, 308] on label "1 Quantity" at bounding box center [231, 304] width 67 height 25
drag, startPoint x: 513, startPoint y: 308, endPoint x: 498, endPoint y: 305, distance: 15.8
click at [498, 305] on input "1" at bounding box center [515, 305] width 37 height 24
type input "2"
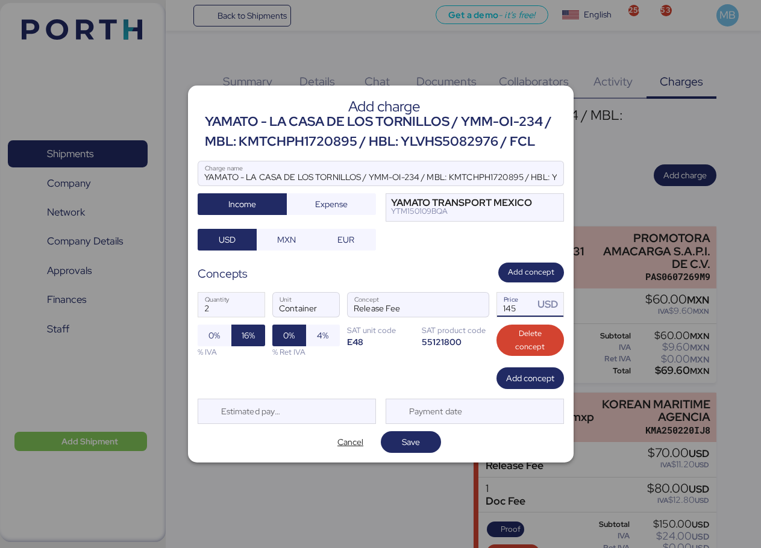
type input "145"
click at [522, 376] on span "Add concept" at bounding box center [530, 378] width 48 height 14
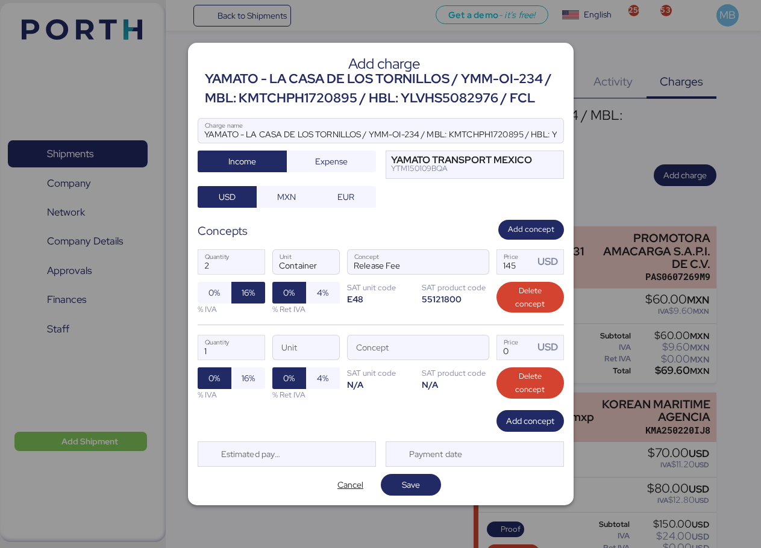
click at [490, 344] on div "1 Quantity Unit Concept 0 Price USD 0% 16% % IVA 0% 4% % Ret IVA SAT unit code …" at bounding box center [381, 368] width 366 height 86
click at [483, 349] on span "button" at bounding box center [475, 350] width 25 height 25
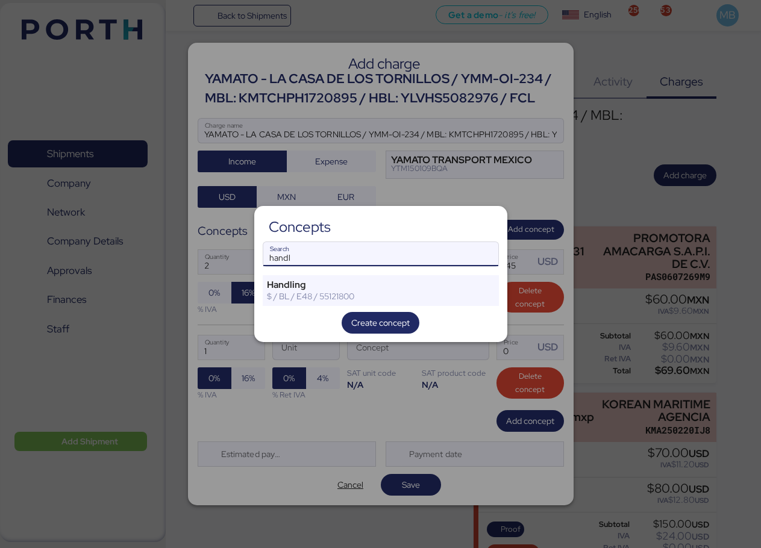
type input "handl"
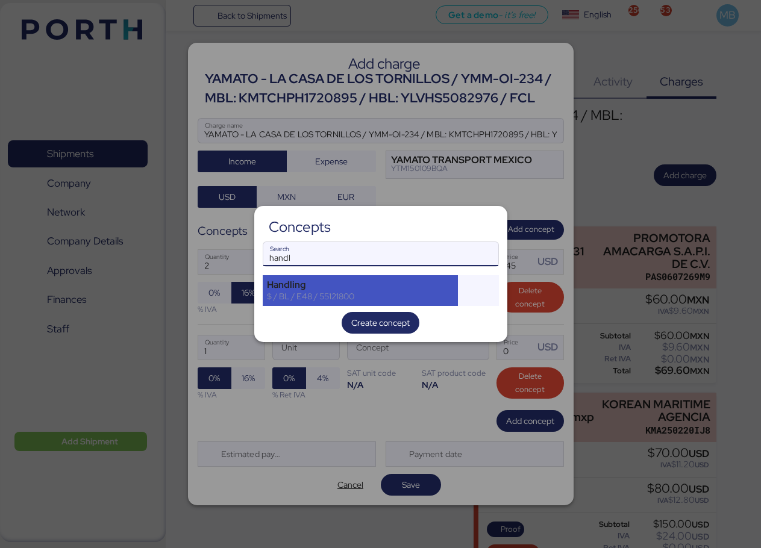
click at [325, 280] on div "Handling" at bounding box center [360, 285] width 187 height 11
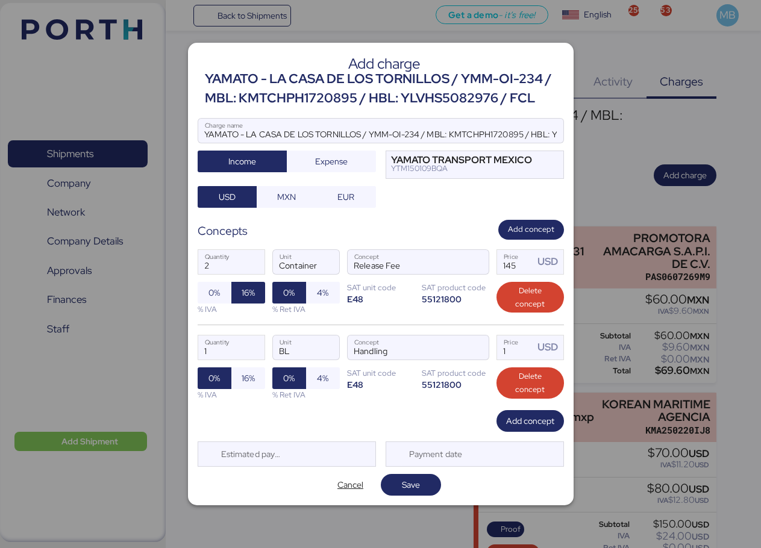
click at [246, 370] on span "16%" at bounding box center [248, 378] width 14 height 17
drag, startPoint x: 519, startPoint y: 342, endPoint x: 480, endPoint y: 337, distance: 39.5
click at [480, 337] on div "1 Quantity BL Unit Handling Concept 1 Price USD 0% 16% % IVA 0% 4% % Ret IVA SA…" at bounding box center [381, 368] width 366 height 86
type input "36"
click at [534, 422] on span "Add concept" at bounding box center [530, 421] width 48 height 14
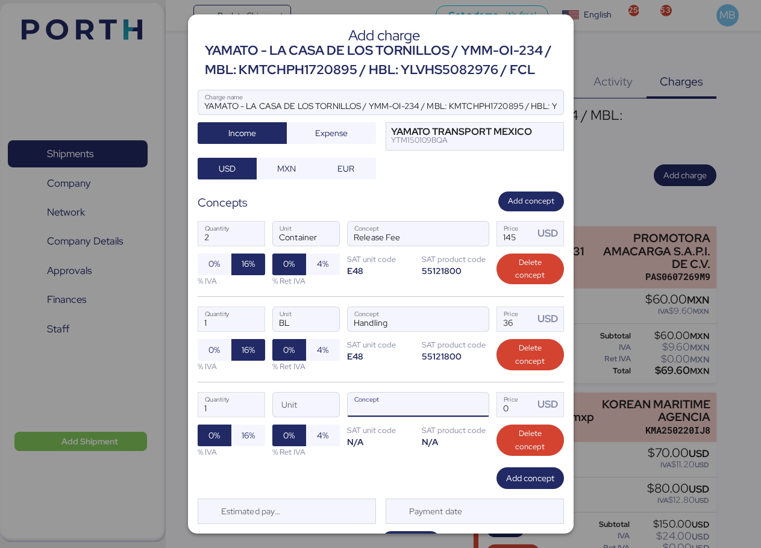
click at [476, 410] on span "button" at bounding box center [475, 407] width 25 height 25
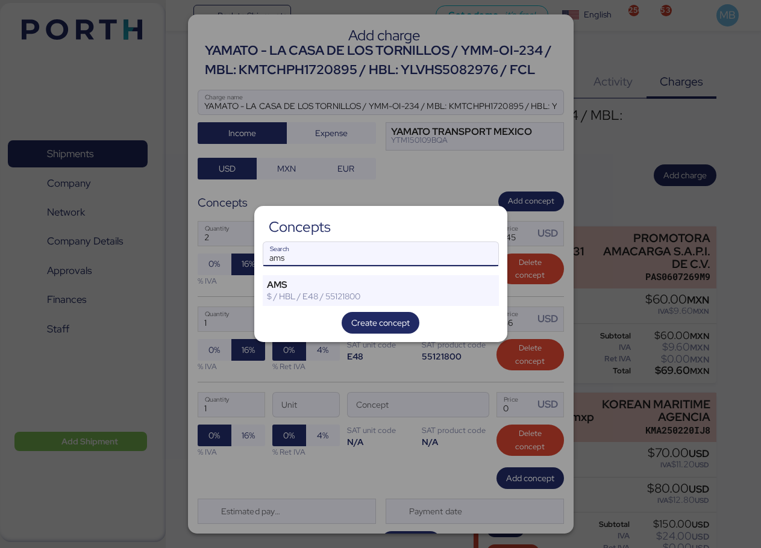
type input "ams"
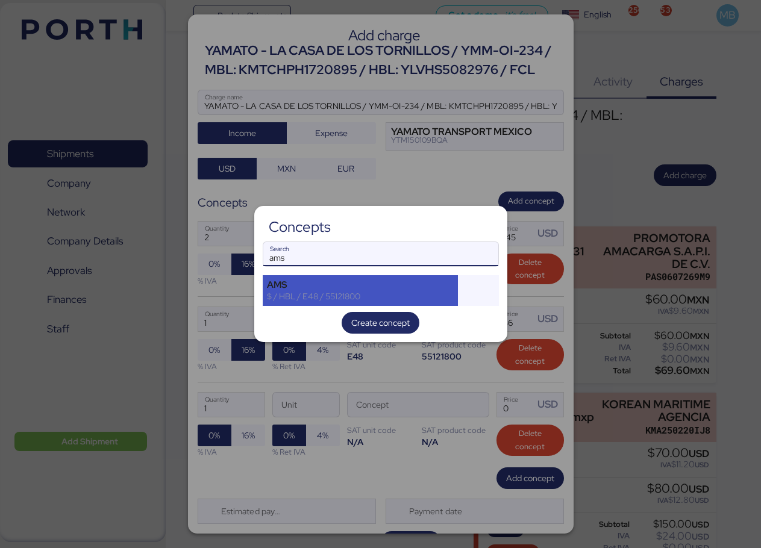
click at [337, 278] on div "AMS $ / HBL / E48 / 55121800" at bounding box center [361, 290] width 196 height 30
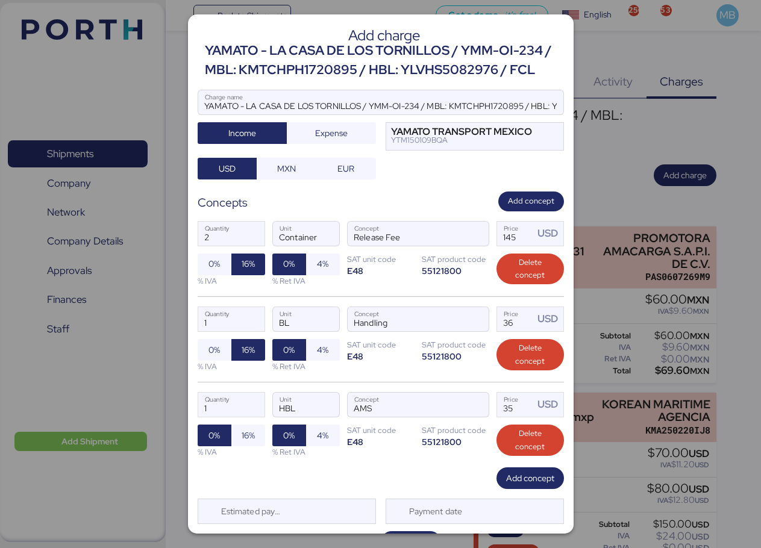
click at [242, 433] on span "16%" at bounding box center [248, 435] width 13 height 14
drag, startPoint x: 505, startPoint y: 405, endPoint x: 471, endPoint y: 403, distance: 34.4
click at [471, 403] on div "1 Quantity HBL Unit AMS Concept 35 Price USD 0% 16% % IVA 0% 4% % Ret IVA SAT u…" at bounding box center [381, 425] width 366 height 86
type input "18"
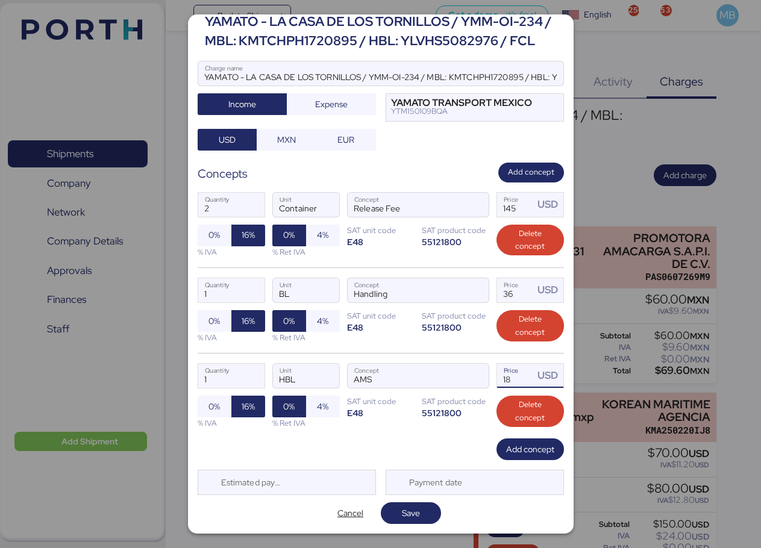
click at [407, 510] on span "Save" at bounding box center [411, 513] width 18 height 14
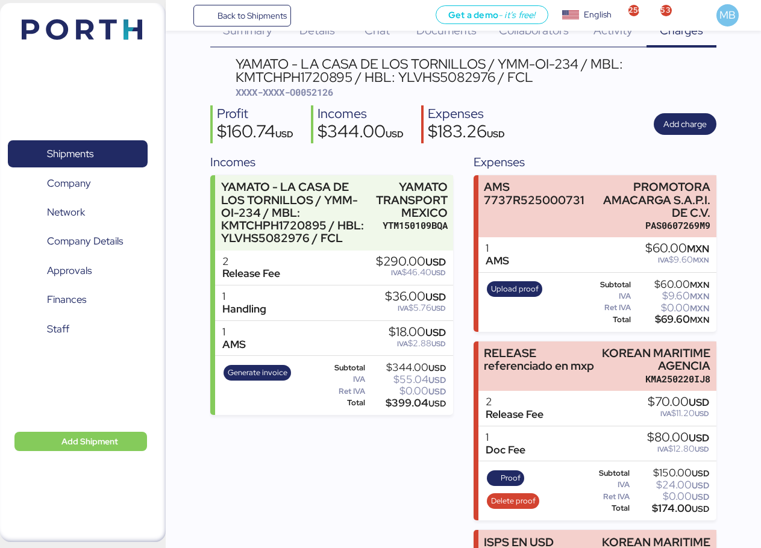
scroll to position [0, 0]
